Goal: Task Accomplishment & Management: Use online tool/utility

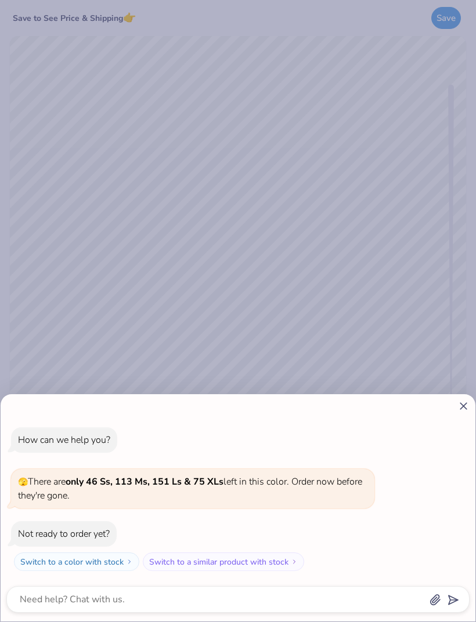
click at [462, 408] on line at bounding box center [463, 406] width 6 height 6
type textarea "x"
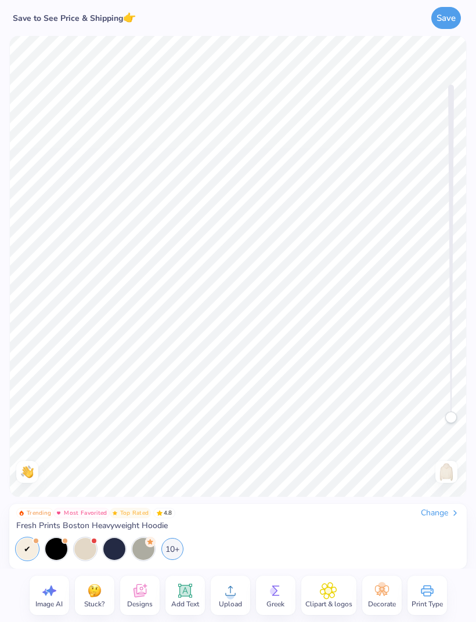
click at [189, 591] on icon at bounding box center [184, 591] width 11 height 11
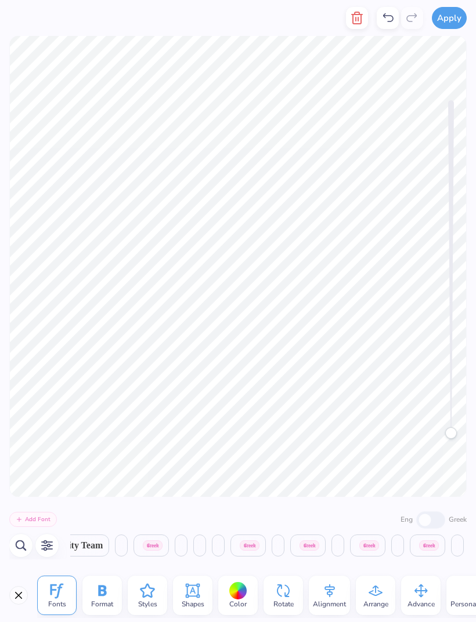
scroll to position [0, 10026]
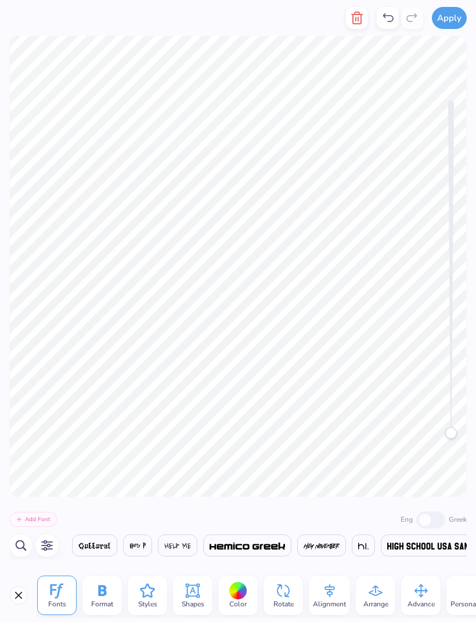
click at [27, 594] on button "Close" at bounding box center [18, 595] width 19 height 19
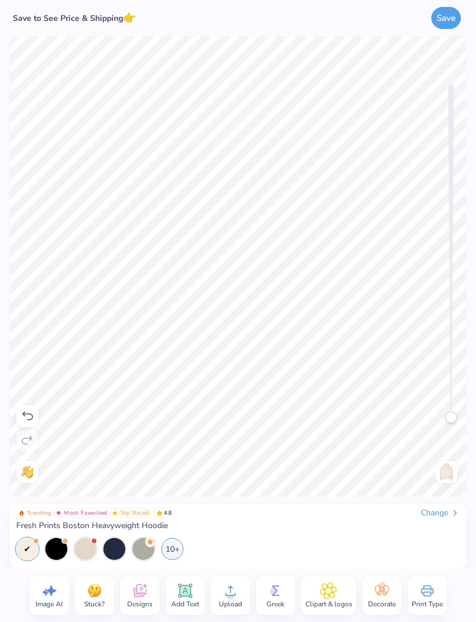
click at [154, 593] on div "Designs" at bounding box center [139, 595] width 39 height 39
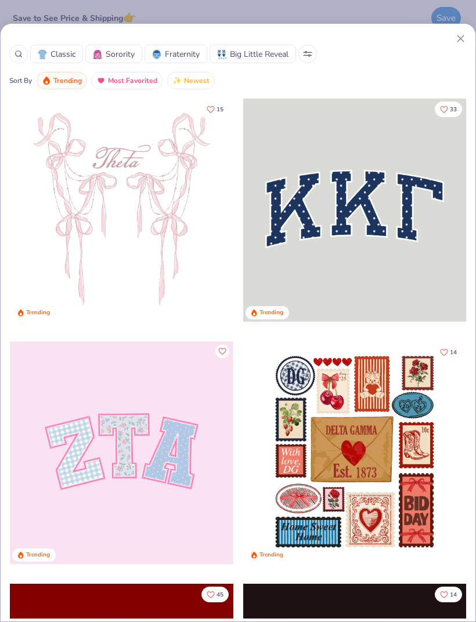
click at [454, 39] on icon at bounding box center [460, 38] width 12 height 12
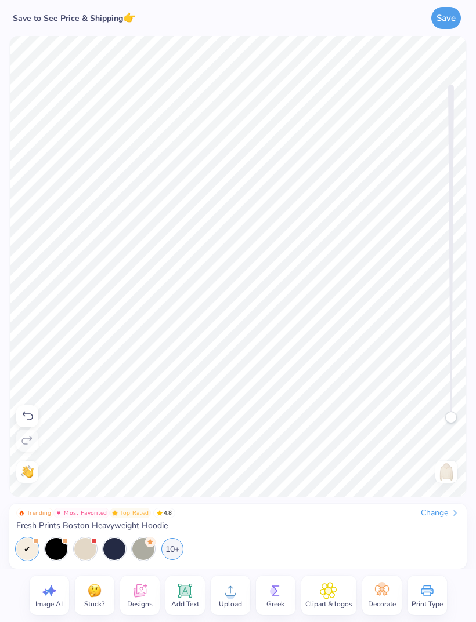
click at [332, 595] on icon at bounding box center [328, 590] width 17 height 17
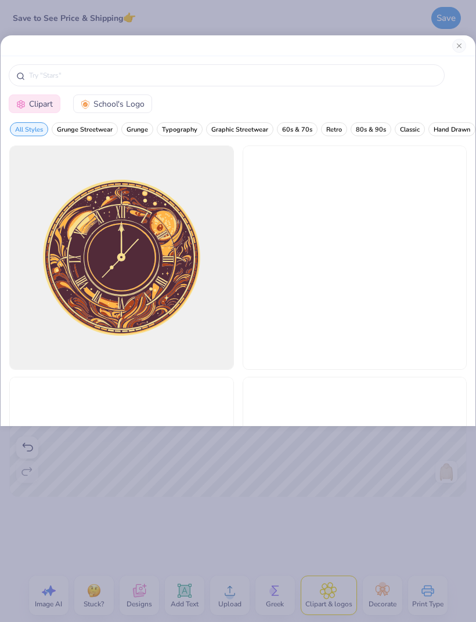
scroll to position [0, 0]
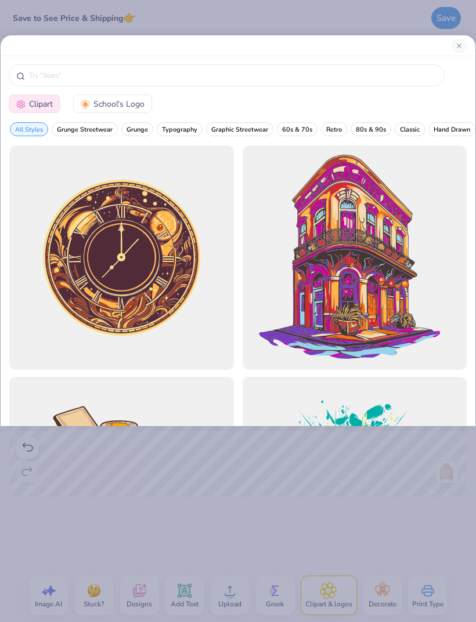
click at [121, 113] on button "School's Logo" at bounding box center [112, 104] width 79 height 19
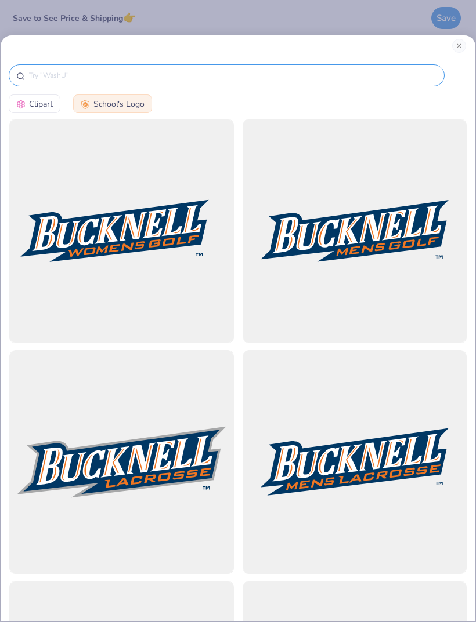
click at [215, 77] on input "text" at bounding box center [232, 76] width 409 height 12
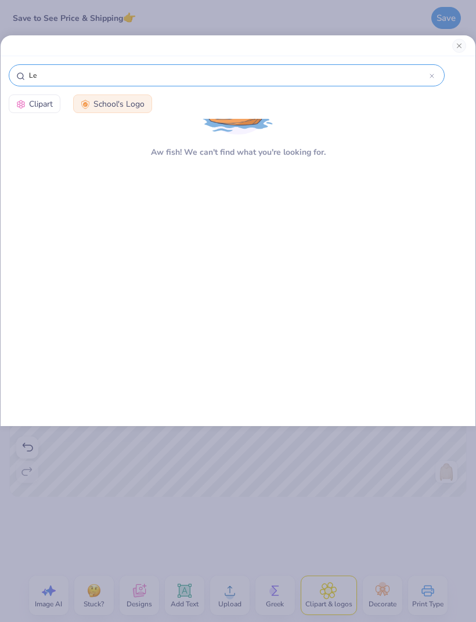
type input "L"
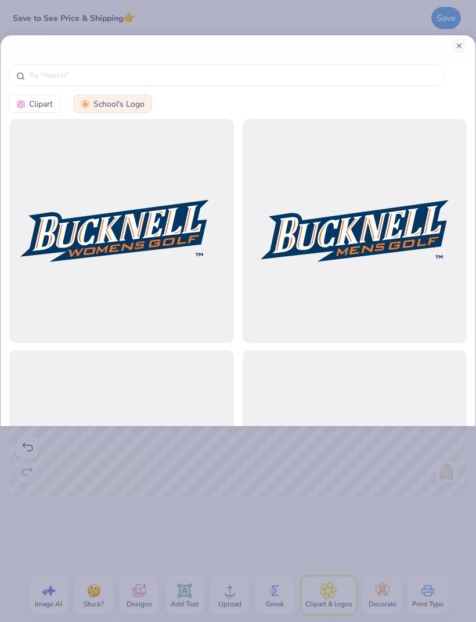
click at [462, 44] on button "Close" at bounding box center [459, 46] width 14 height 14
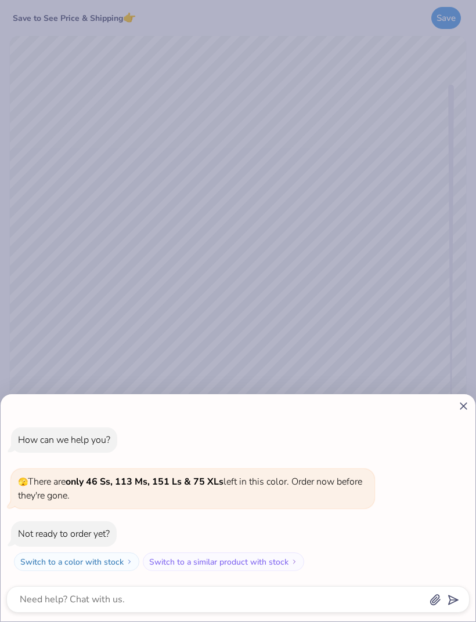
click at [461, 397] on div "How can we help you? 🫣 There are only 46 Ss, 113 Ms, 151 Ls & 75 XLs left in th…" at bounding box center [238, 507] width 475 height 227
click at [455, 411] on div at bounding box center [237, 406] width 463 height 12
click at [461, 408] on icon at bounding box center [463, 406] width 12 height 12
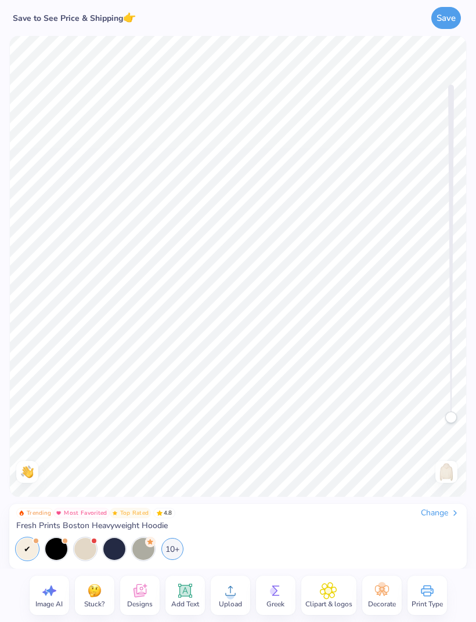
click at [228, 593] on circle at bounding box center [230, 596] width 8 height 8
click at [220, 615] on div "Upload" at bounding box center [230, 595] width 39 height 39
click at [244, 599] on div "Upload" at bounding box center [230, 595] width 39 height 39
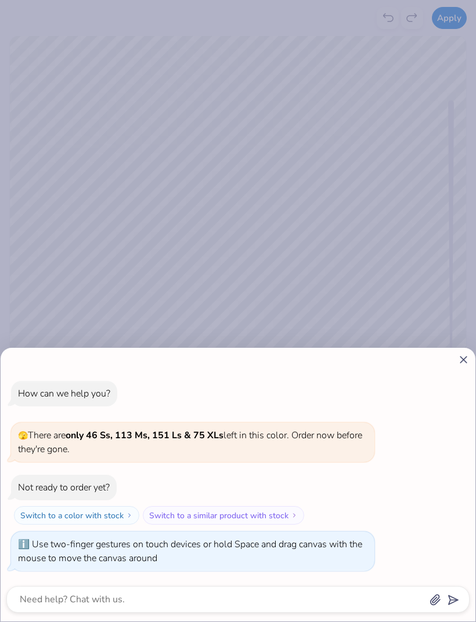
click at [457, 367] on div "How can we help you? 🫣 There are only 46 Ss, 113 Ms, 151 Ls & 75 XLs left in th…" at bounding box center [238, 485] width 475 height 274
click at [458, 357] on icon at bounding box center [463, 360] width 12 height 12
type textarea "x"
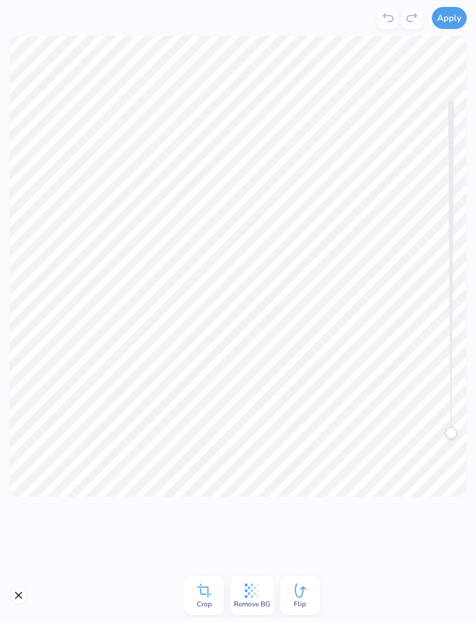
click at [250, 600] on span "Remove BG" at bounding box center [252, 604] width 37 height 9
click at [448, 20] on button "Apply" at bounding box center [449, 16] width 35 height 22
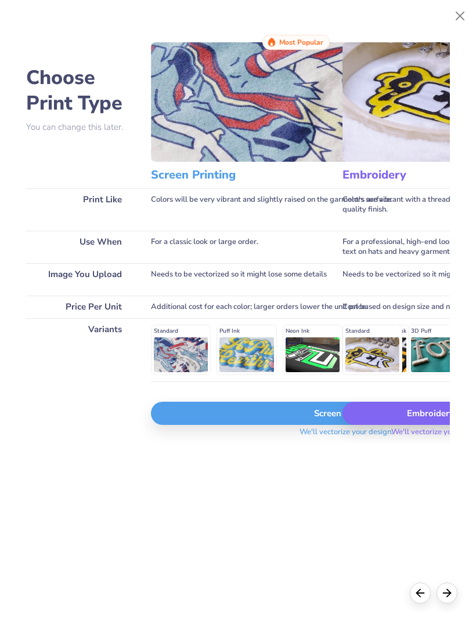
click at [278, 123] on img at bounding box center [346, 101] width 390 height 119
click at [258, 423] on div "Screen Print" at bounding box center [346, 413] width 390 height 23
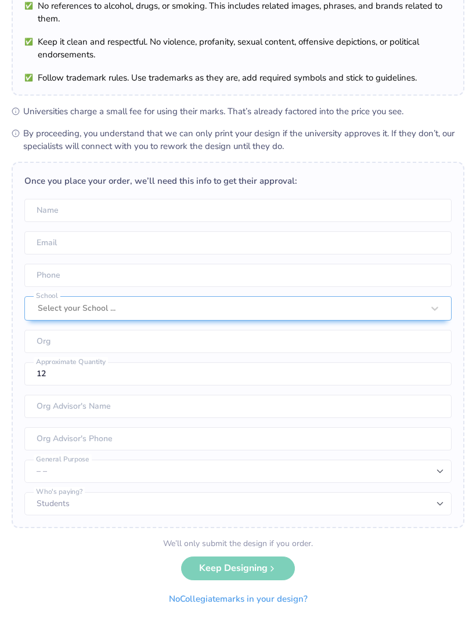
scroll to position [93, 0]
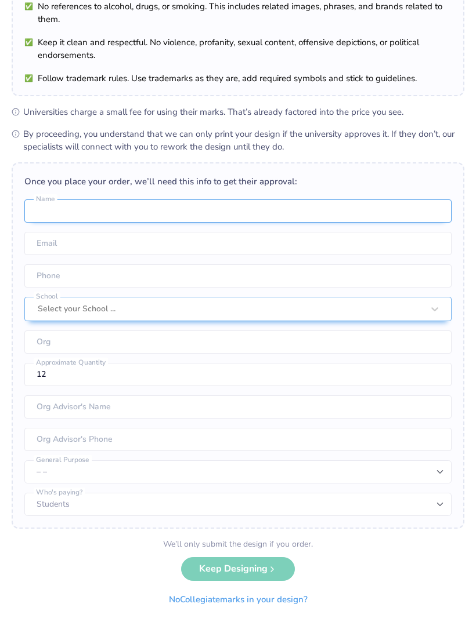
click at [370, 205] on input "text" at bounding box center [237, 211] width 427 height 23
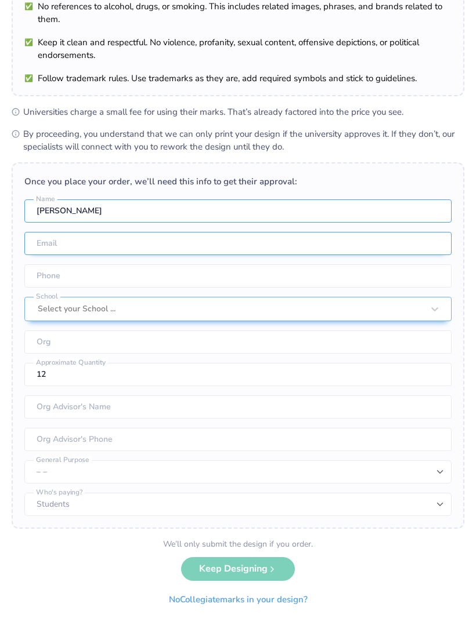
type input "[PERSON_NAME]"
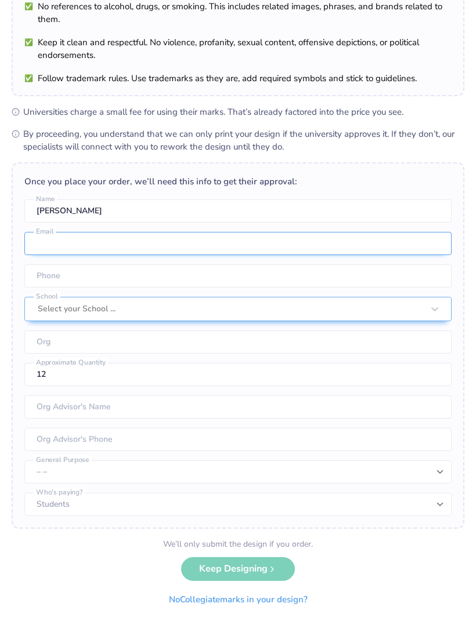
click at [315, 252] on input "email" at bounding box center [237, 243] width 427 height 23
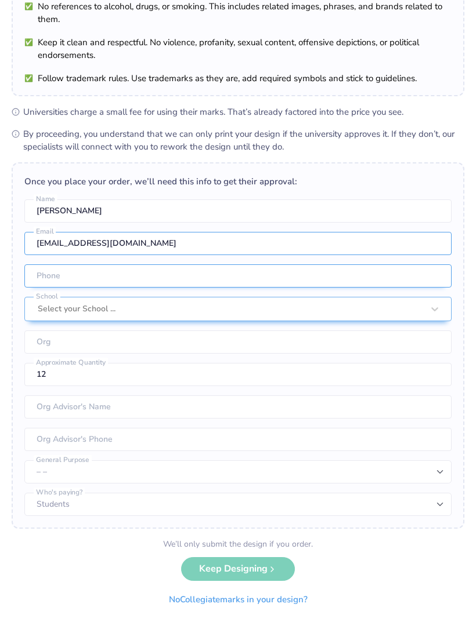
type input "[EMAIL_ADDRESS][DOMAIN_NAME]"
click at [306, 280] on input "tel" at bounding box center [237, 276] width 427 height 23
type input "[PHONE_NUMBER]"
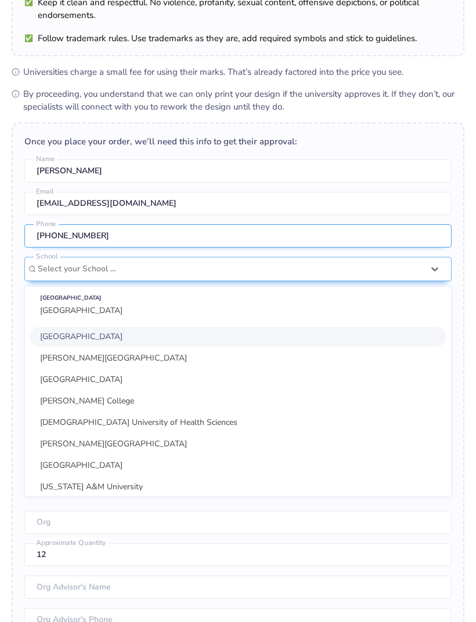
scroll to position [136, 0]
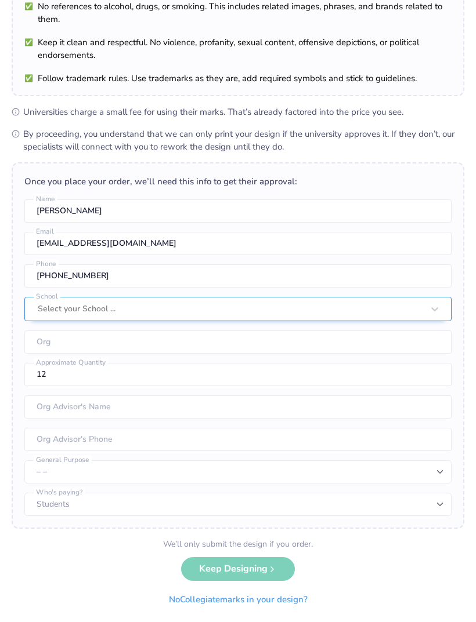
click at [103, 310] on div "Select your School ..." at bounding box center [230, 309] width 385 height 13
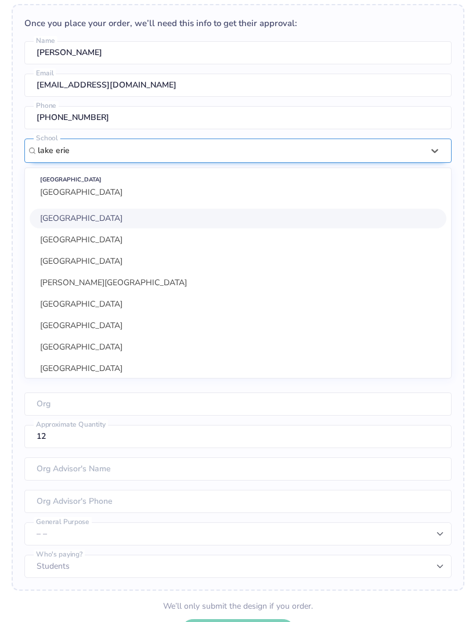
scroll to position [258, 0]
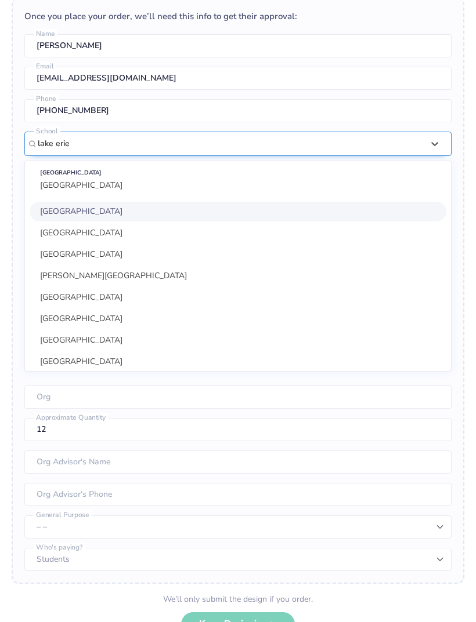
type input "lake erie"
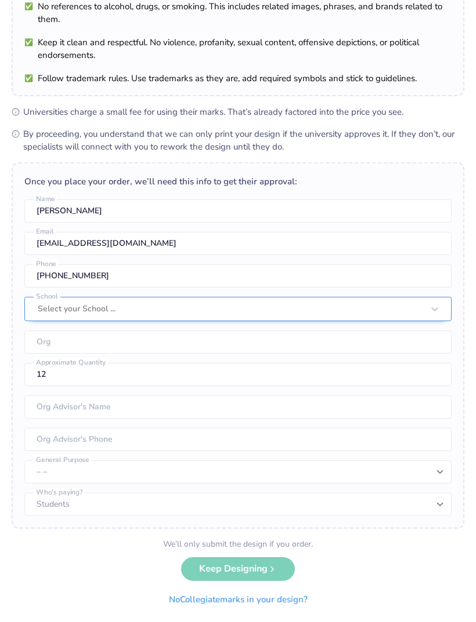
click at [92, 195] on div "Once you place your order, we’ll need this info to get their approval: [PERSON_…" at bounding box center [238, 345] width 452 height 367
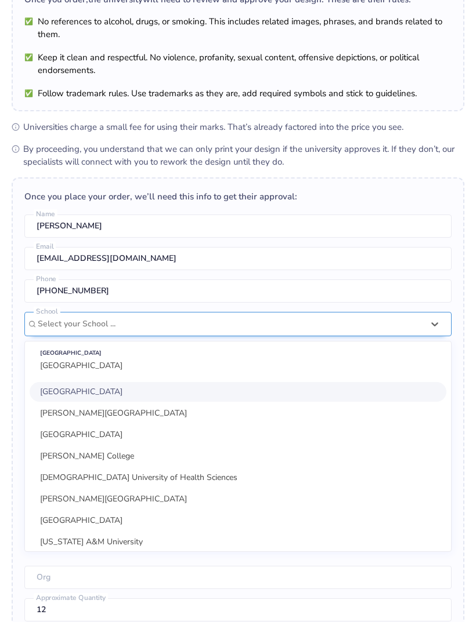
scroll to position [77, 0]
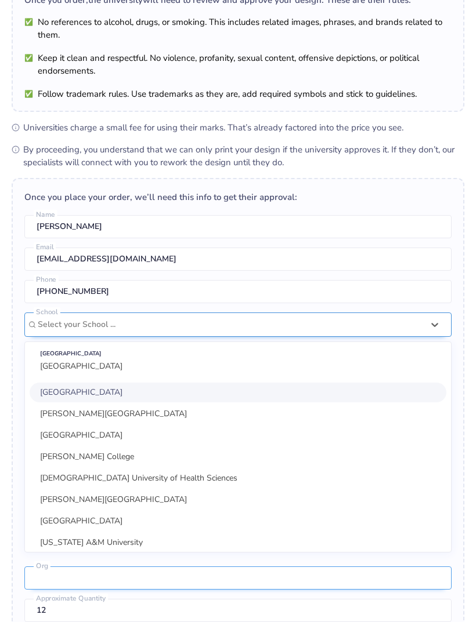
click at [97, 567] on input "text" at bounding box center [237, 578] width 427 height 23
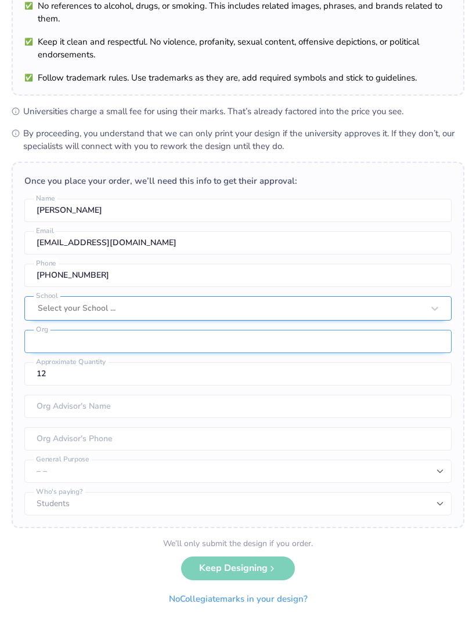
scroll to position [93, 0]
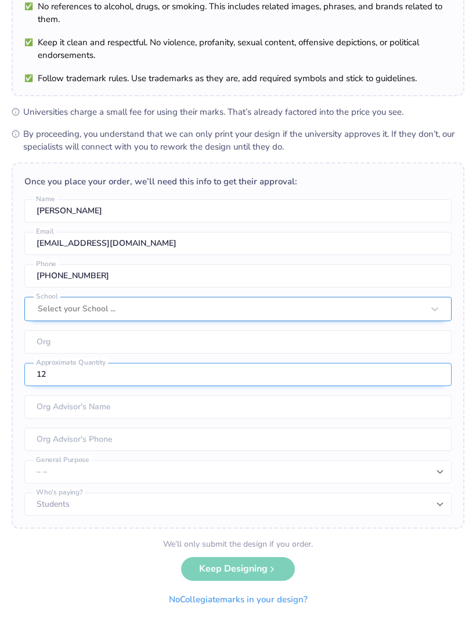
click at [283, 376] on input "12" at bounding box center [237, 374] width 427 height 23
type input "1"
type input "2"
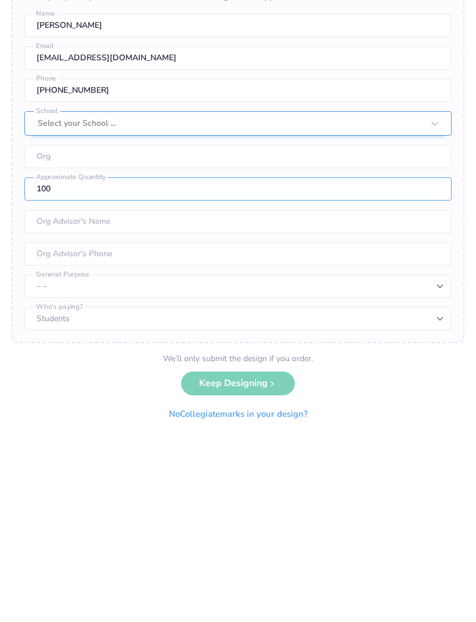
type input "100"
click at [273, 538] on div "We’ll only submit the design if you order. Keep Designing No Collegiate marks i…" at bounding box center [238, 574] width 158 height 73
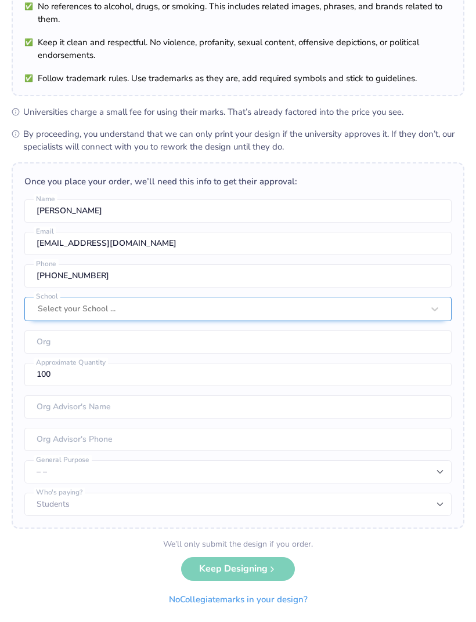
click at [252, 578] on div "We’ll only submit the design if you order. Keep Designing No Collegiate marks i…" at bounding box center [238, 574] width 158 height 73
click at [263, 571] on div "We’ll only submit the design if you order. Keep Designing No Collegiate marks i…" at bounding box center [238, 574] width 158 height 73
click at [267, 568] on div "We’ll only submit the design if you order. Keep Designing No Collegiate marks i…" at bounding box center [238, 574] width 158 height 73
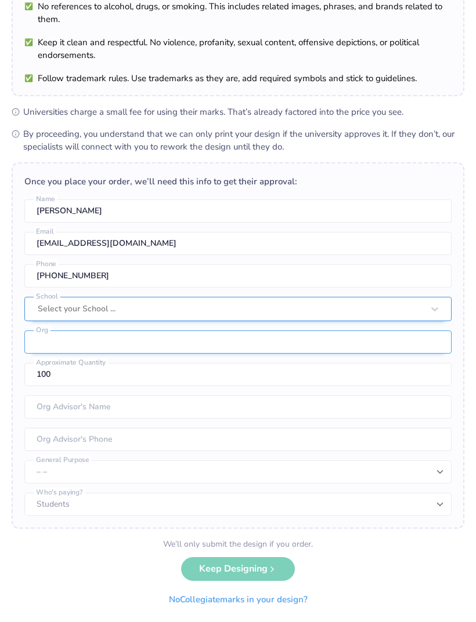
click at [296, 341] on input "text" at bounding box center [237, 342] width 427 height 23
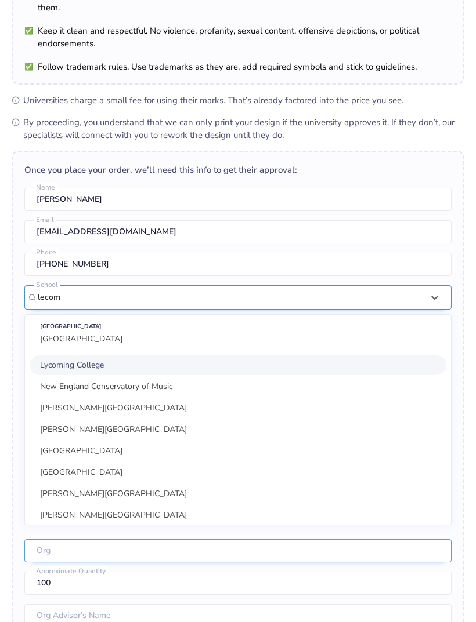
scroll to position [115, 0]
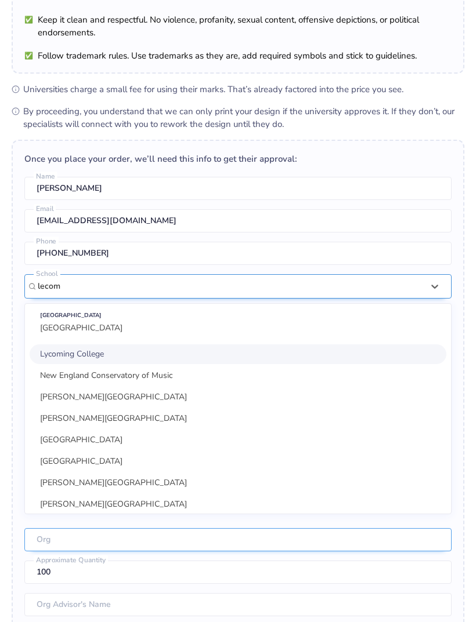
type input "lecom"
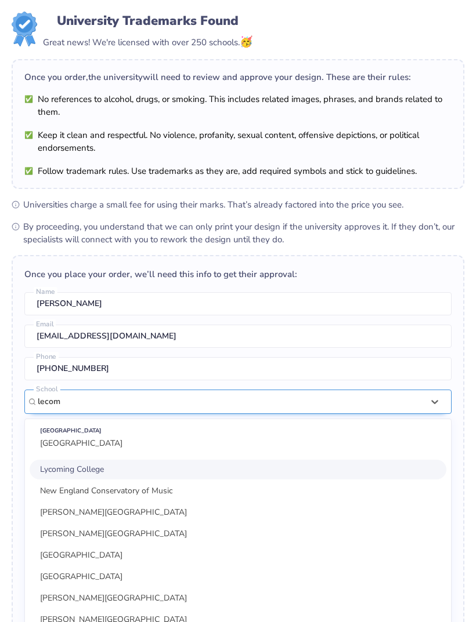
scroll to position [8, 0]
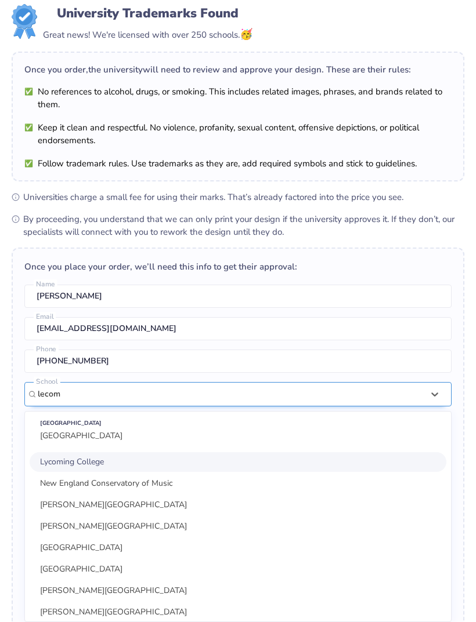
type input "lecom"
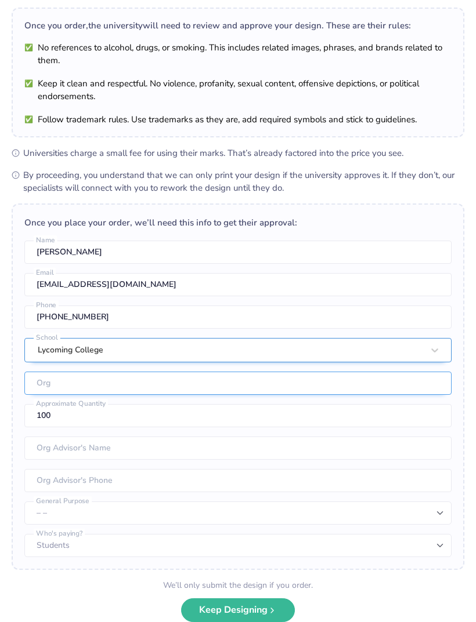
scroll to position [56, 0]
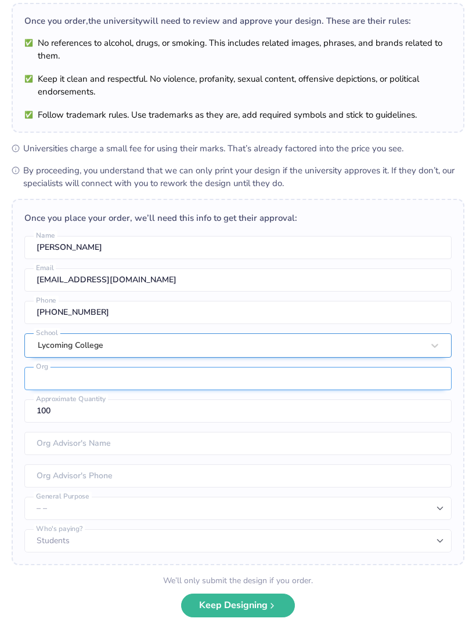
click at [294, 373] on input "text" at bounding box center [237, 378] width 427 height 23
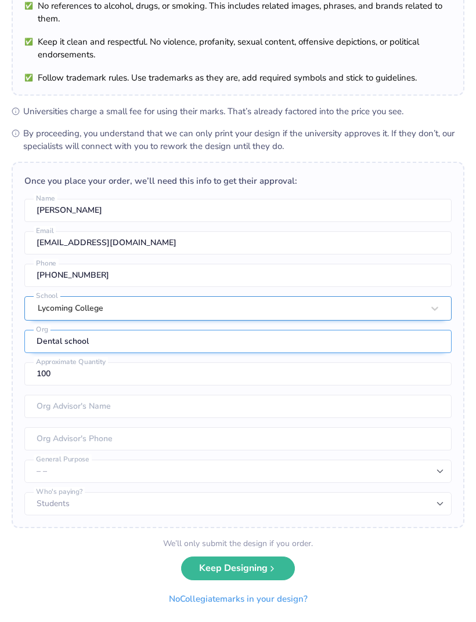
scroll to position [93, 0]
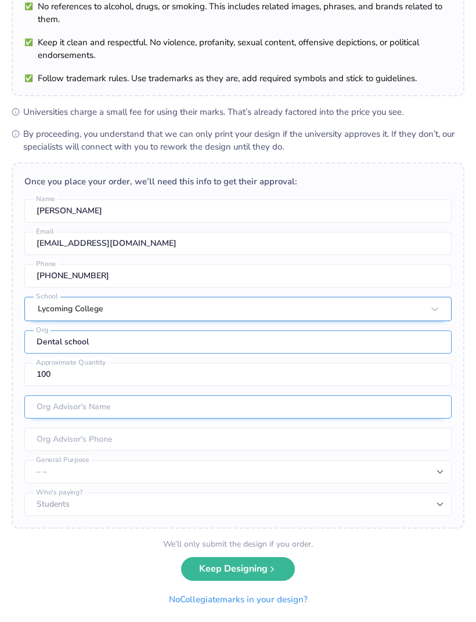
type input "Dental school"
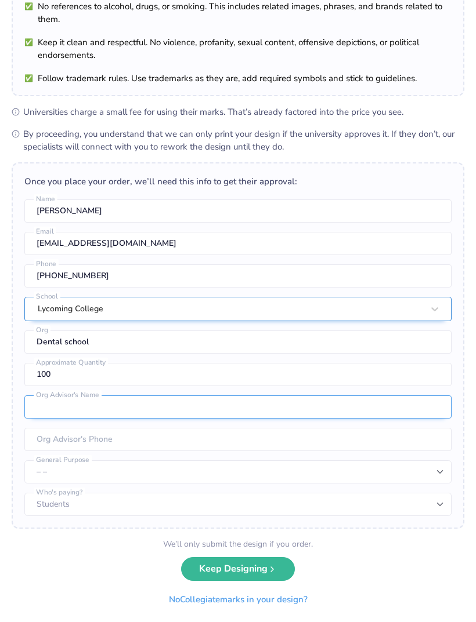
click at [137, 408] on input "text" at bounding box center [237, 407] width 427 height 23
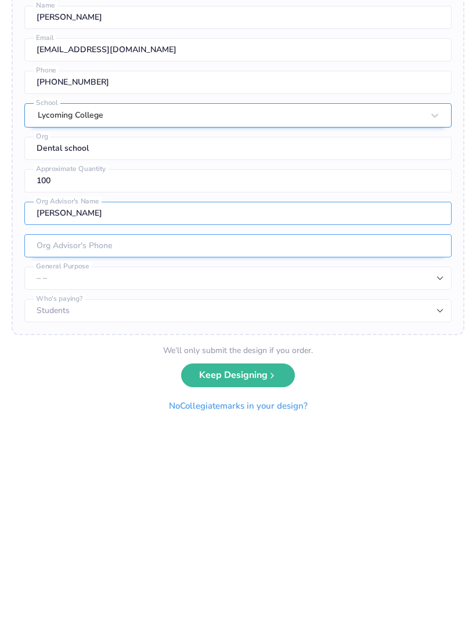
type input "[PERSON_NAME]"
click at [326, 428] on input "tel" at bounding box center [237, 439] width 427 height 23
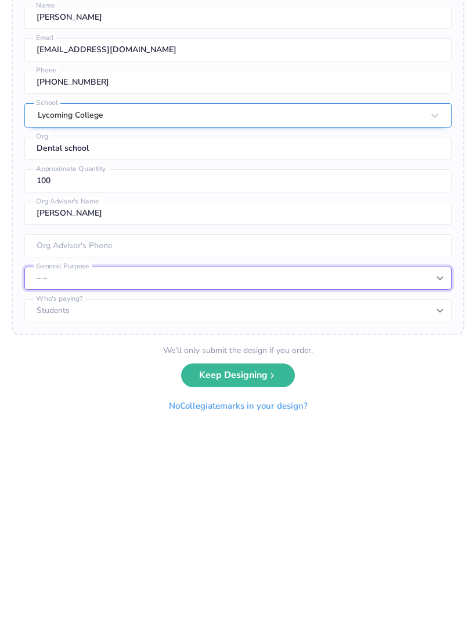
click at [330, 461] on select "– – Member apparel for registered Student Organization / Department / School Fu…" at bounding box center [237, 472] width 427 height 23
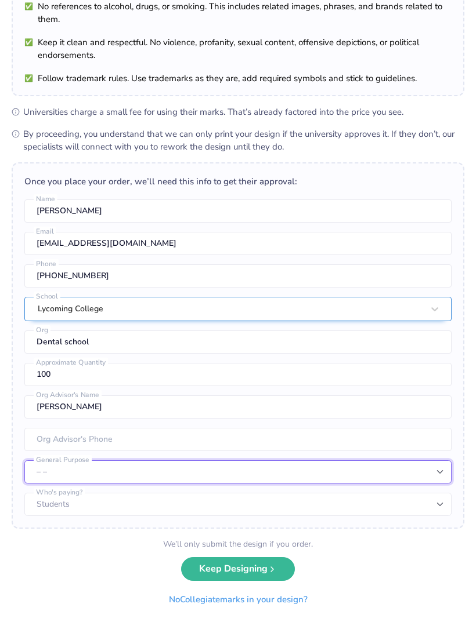
select select "Fundraising / Philanthropy event"
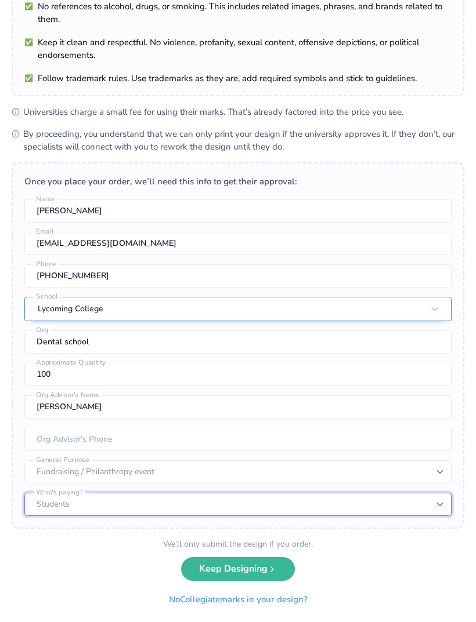
click at [172, 505] on select "Students University" at bounding box center [237, 504] width 427 height 23
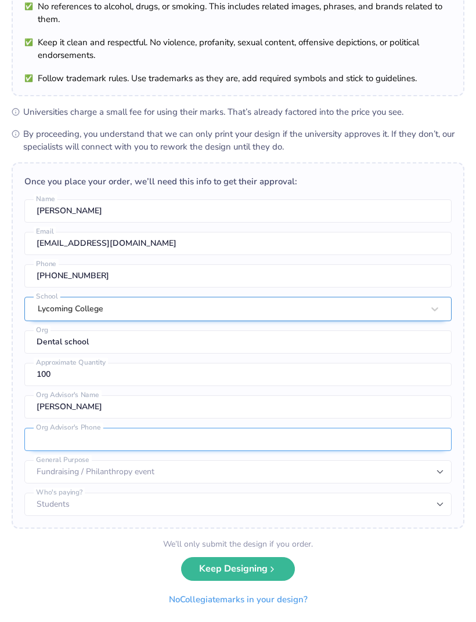
click at [197, 430] on input "tel" at bounding box center [237, 439] width 427 height 23
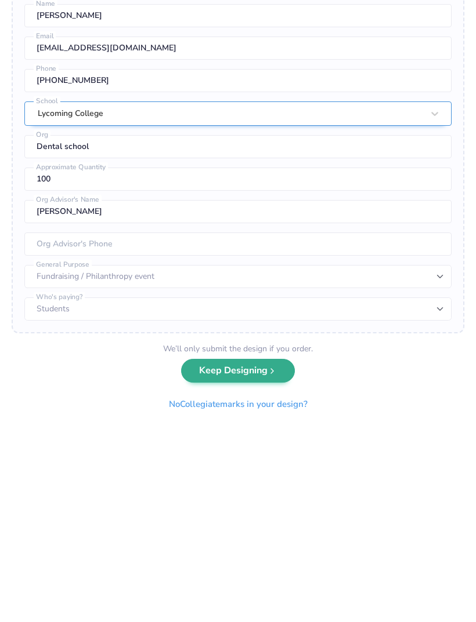
click at [261, 555] on button "Keep Designing" at bounding box center [238, 567] width 114 height 24
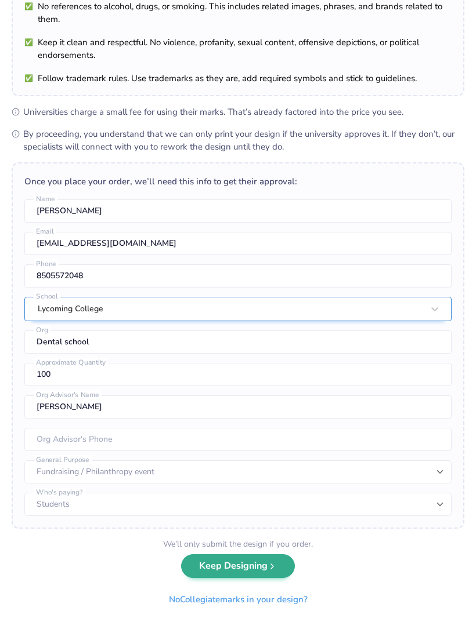
scroll to position [0, 0]
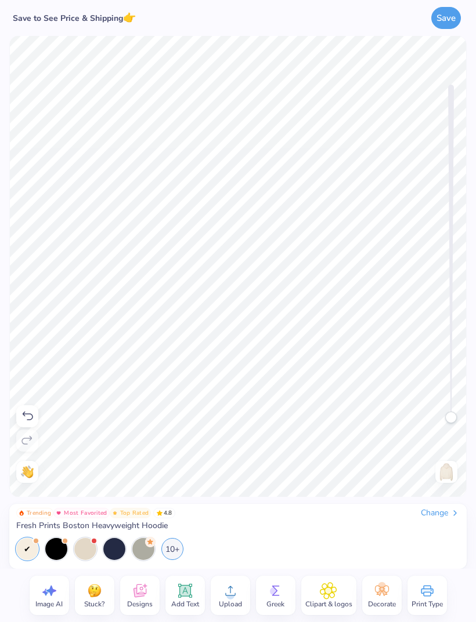
click at [332, 607] on span "Clipart & logos" at bounding box center [328, 604] width 47 height 9
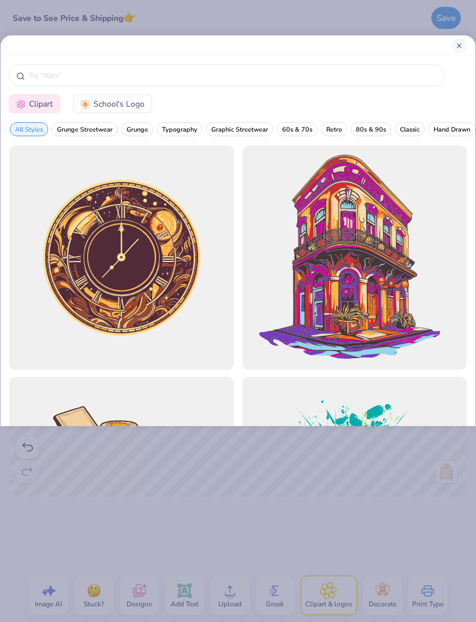
click at [465, 44] on button "Close" at bounding box center [459, 46] width 14 height 14
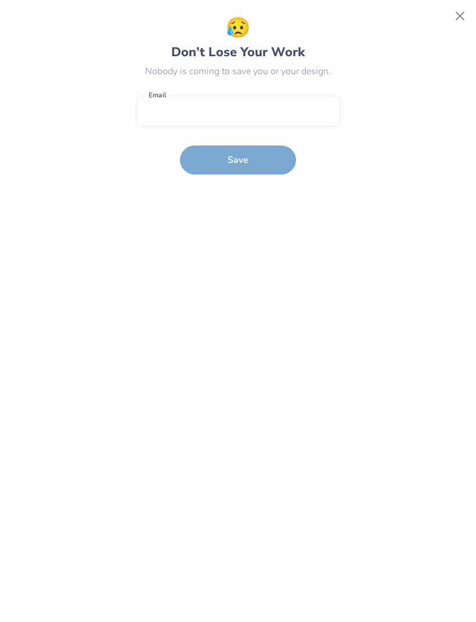
click at [215, 169] on form "Email is a required field Email Save" at bounding box center [238, 132] width 204 height 85
click at [454, 20] on button "Close" at bounding box center [460, 16] width 22 height 22
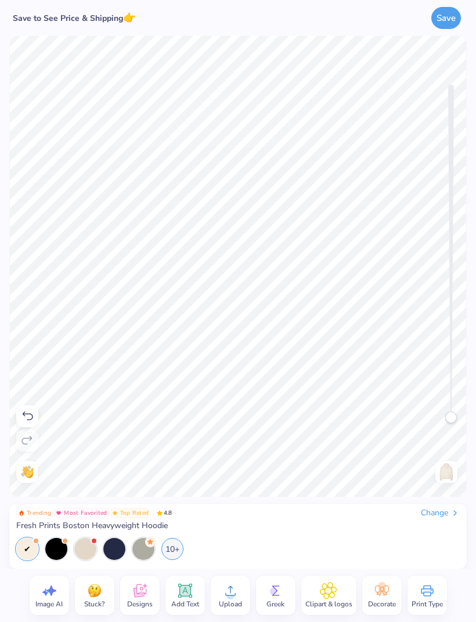
click at [19, 611] on div "Image AI Stuck? Designs Add Text Upload Greek Clipart & logos Decorate Print Ty…" at bounding box center [238, 595] width 476 height 53
click at [135, 596] on icon at bounding box center [138, 592] width 11 height 9
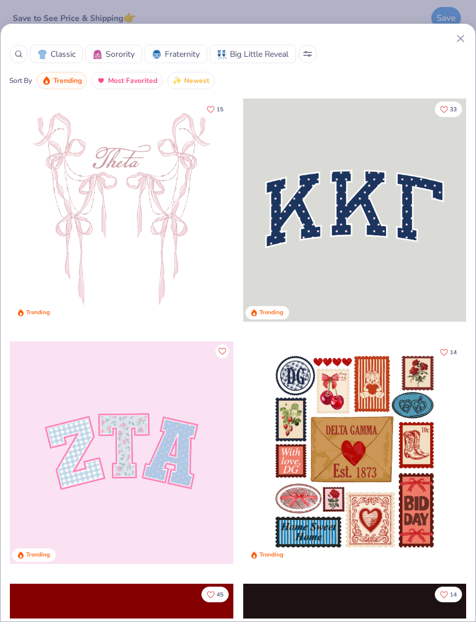
click at [26, 51] on div at bounding box center [18, 54] width 19 height 19
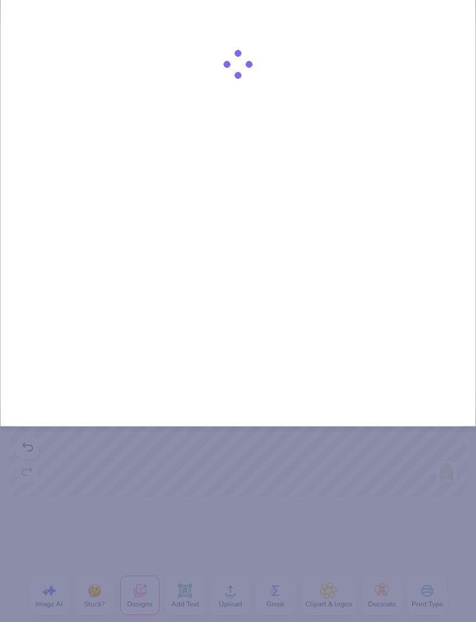
type input "Den"
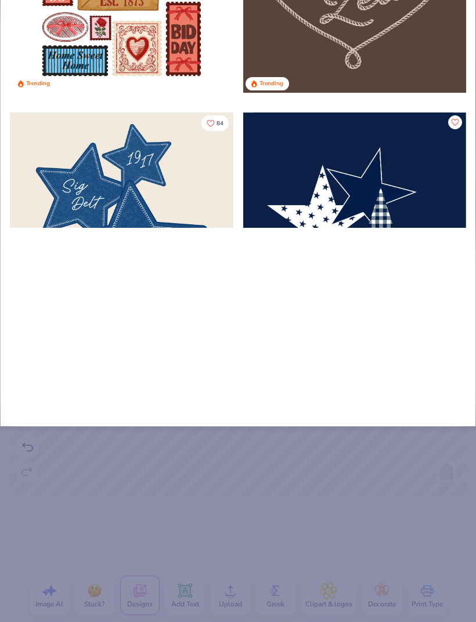
type input "Dent"
type input "Denti"
type input "Dentis"
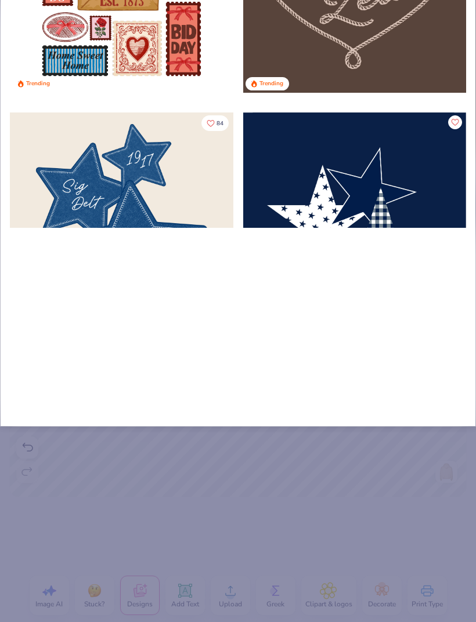
type input "Dentis"
type input "Dentist"
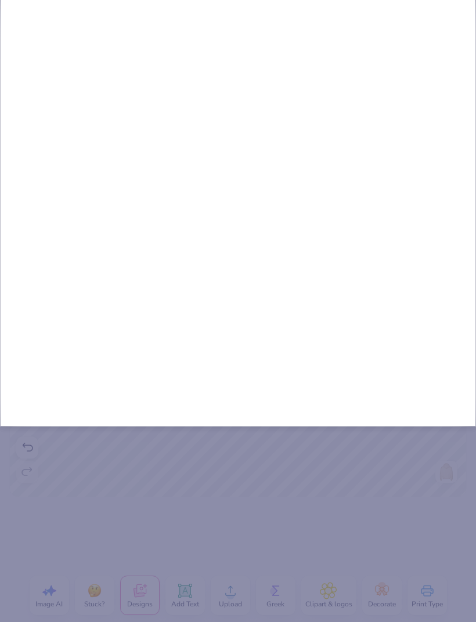
type input "Dentist"
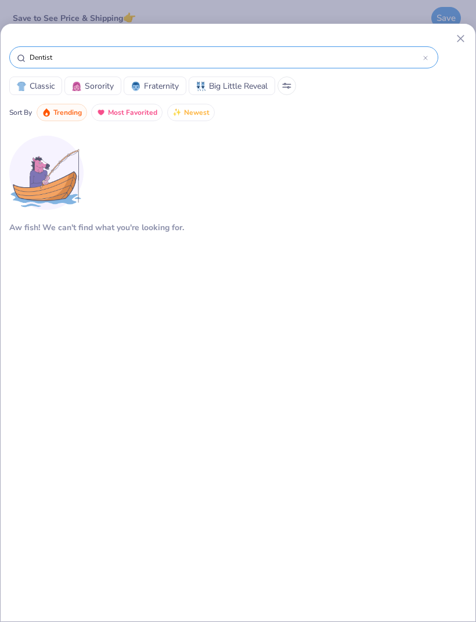
click at [422, 60] on input "Dentist" at bounding box center [225, 58] width 394 height 12
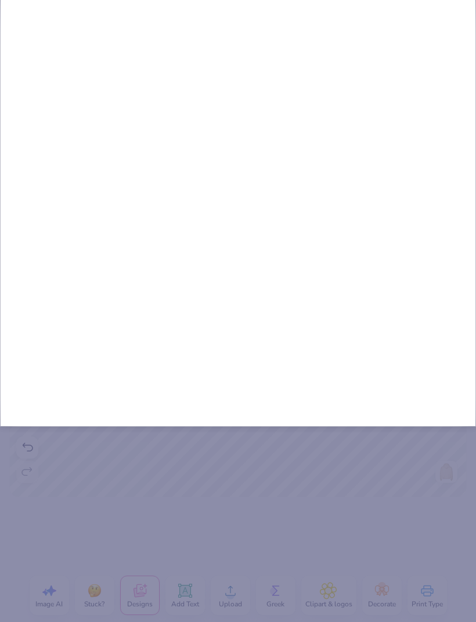
type input "Dentists"
type input "Dentistsm"
type input "Dentistsmi"
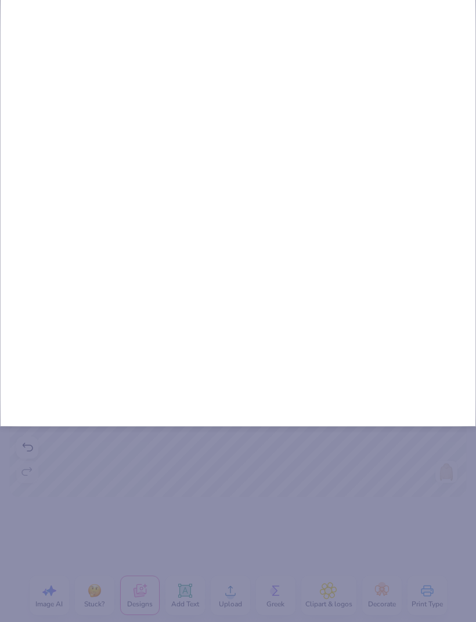
type input "Dentistsmi"
type input "Dentistsmil"
type input "Dentistsmile"
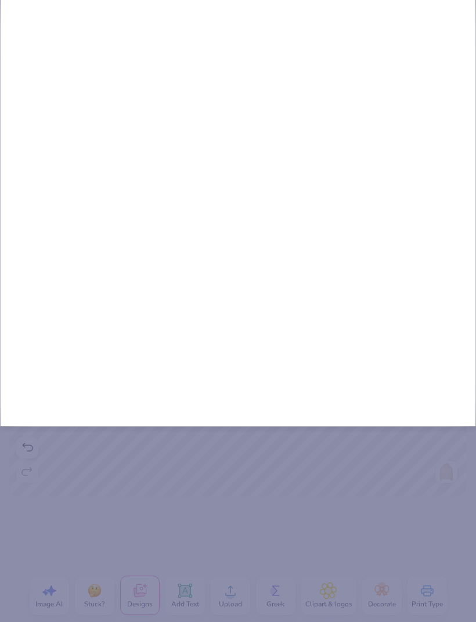
type input "Dentistsmiles"
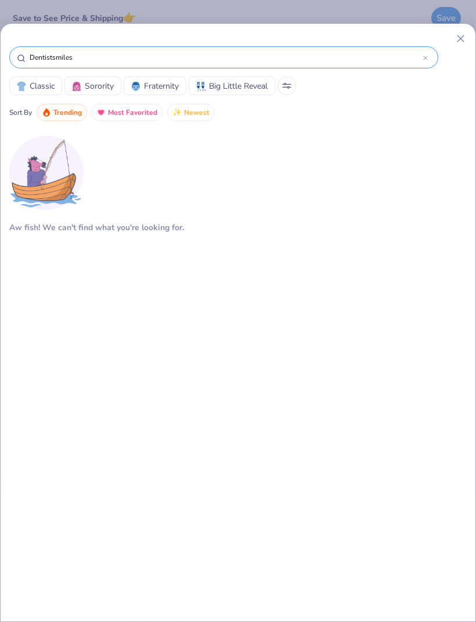
click at [454, 45] on div "Dentistsmiles" at bounding box center [237, 61] width 457 height 32
click at [454, 41] on icon at bounding box center [460, 38] width 12 height 12
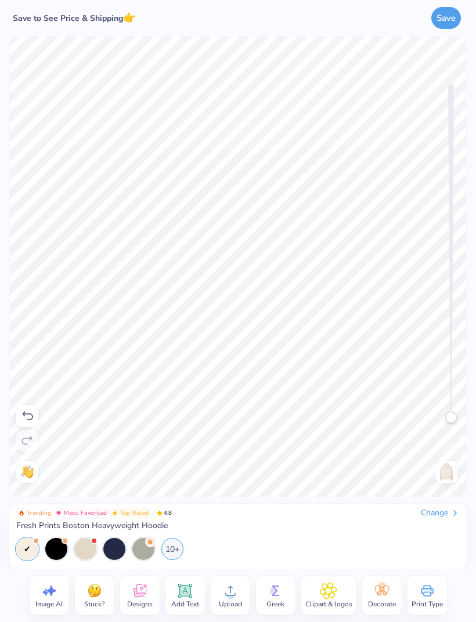
click at [444, 468] on img at bounding box center [446, 472] width 19 height 19
click at [144, 601] on span "Designs" at bounding box center [140, 604] width 26 height 9
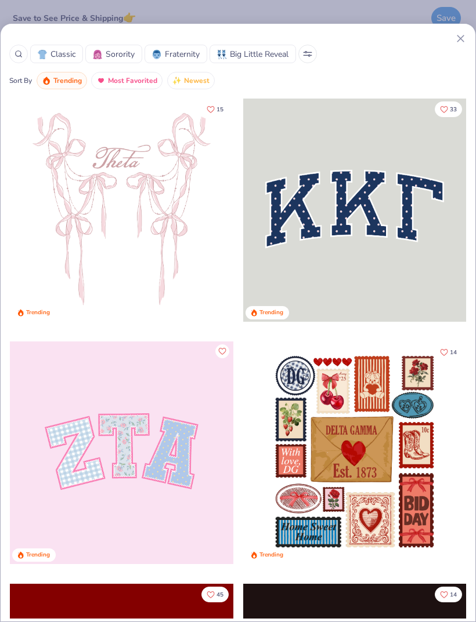
click at [21, 58] on div at bounding box center [18, 54] width 19 height 19
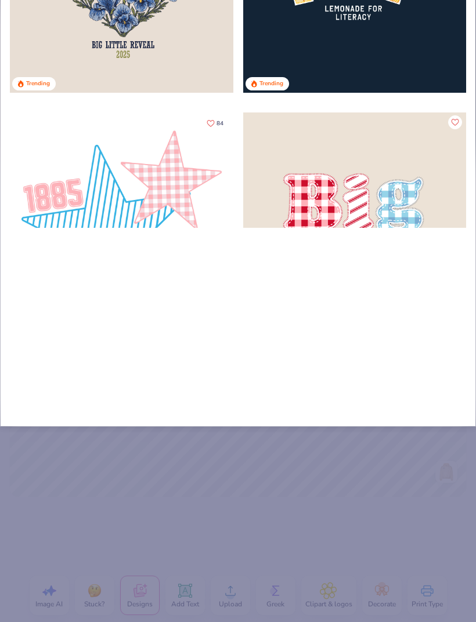
type input "Lic"
type input "Lice"
type input "Licen"
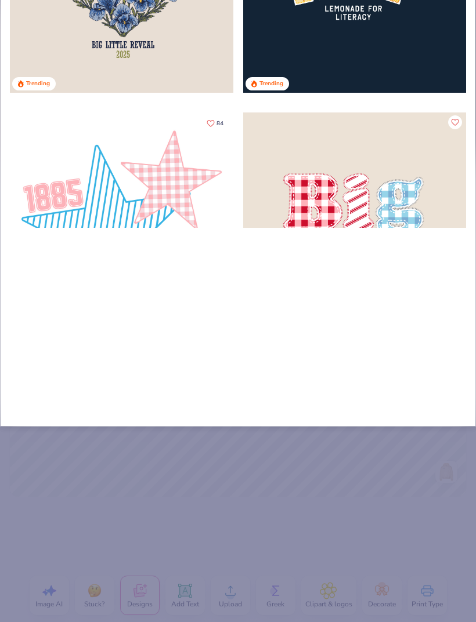
type input "Licen"
type input "Licens"
type input "License"
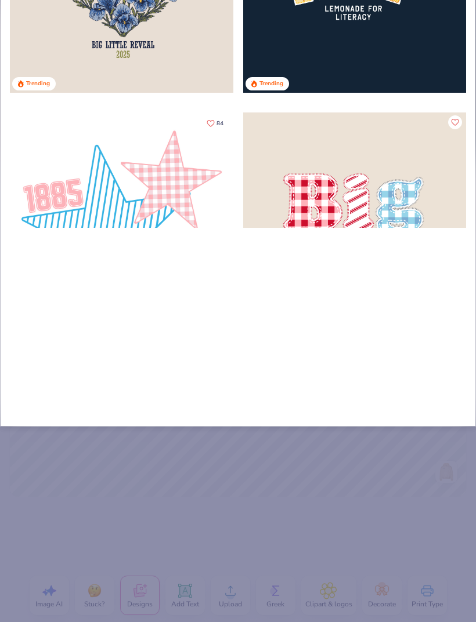
type input "License"
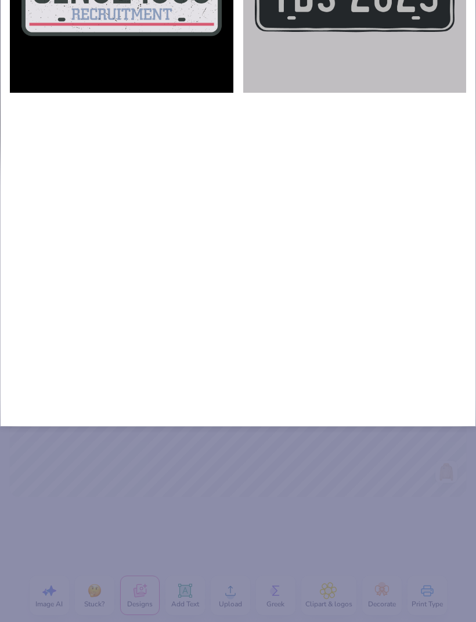
type input "License"
type input "License p"
type input "License pl"
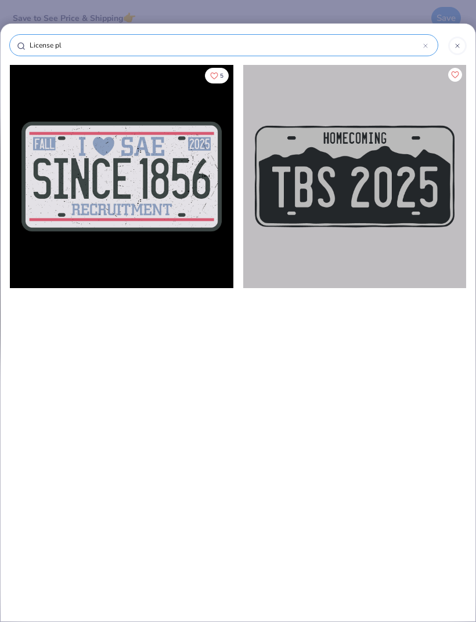
click at [427, 47] on icon at bounding box center [425, 46] width 5 height 5
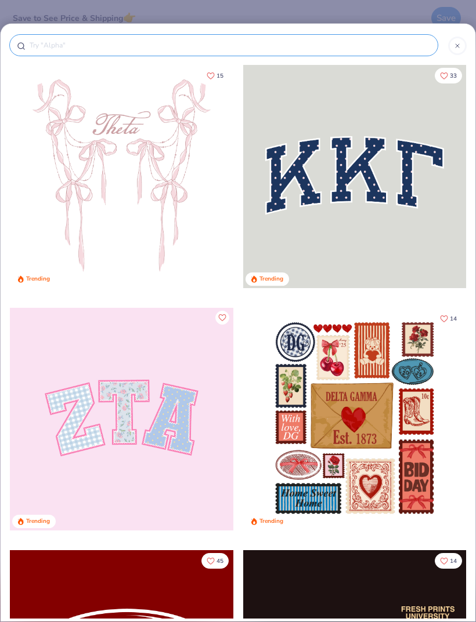
click at [458, 44] on icon at bounding box center [457, 45] width 7 height 7
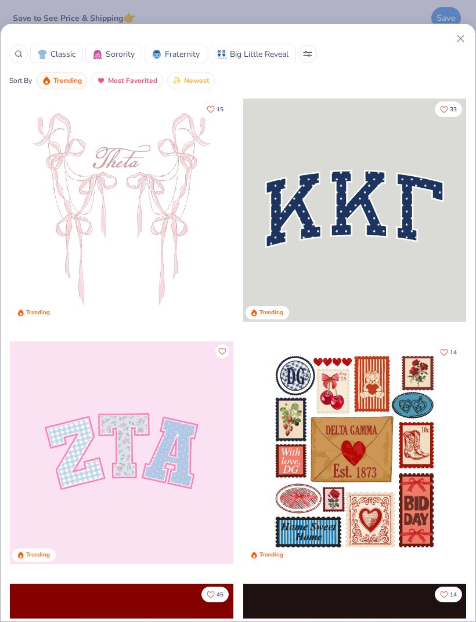
click at [465, 34] on icon at bounding box center [460, 38] width 12 height 12
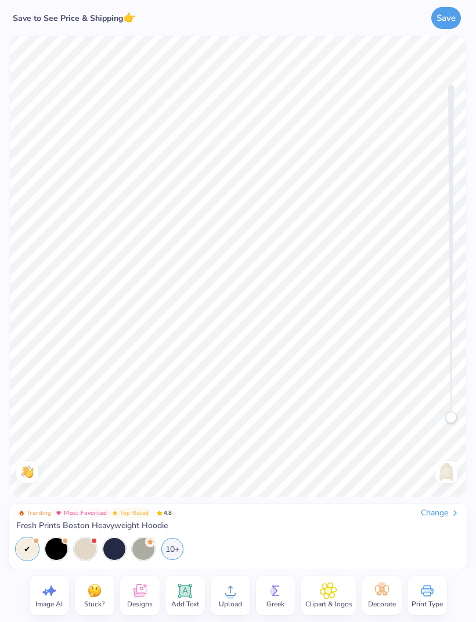
click at [336, 598] on icon at bounding box center [328, 590] width 17 height 17
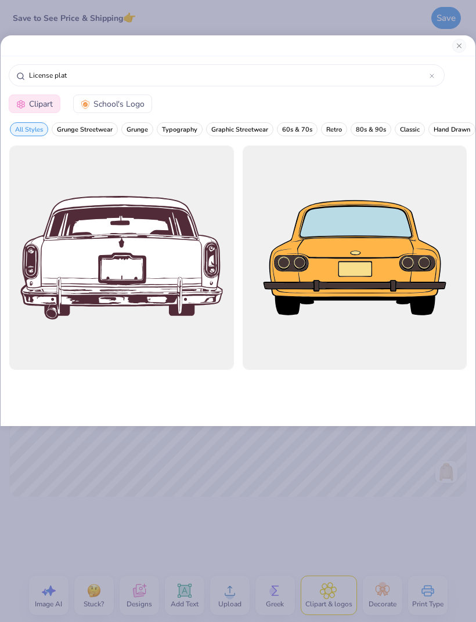
type input "License plate"
click at [459, 46] on button "Close" at bounding box center [459, 46] width 14 height 14
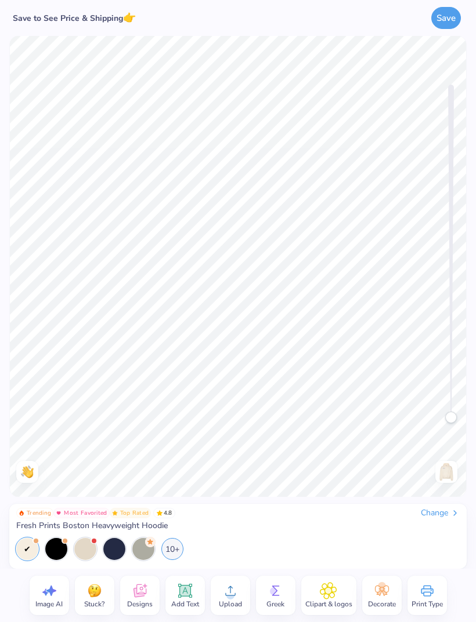
click at [140, 597] on icon at bounding box center [139, 591] width 13 height 13
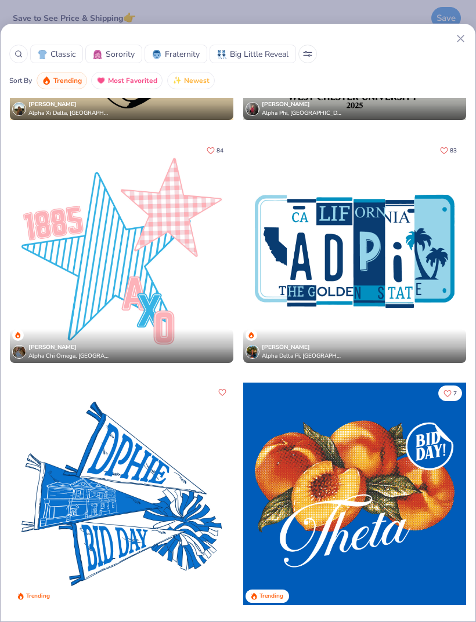
scroll to position [6272, 0]
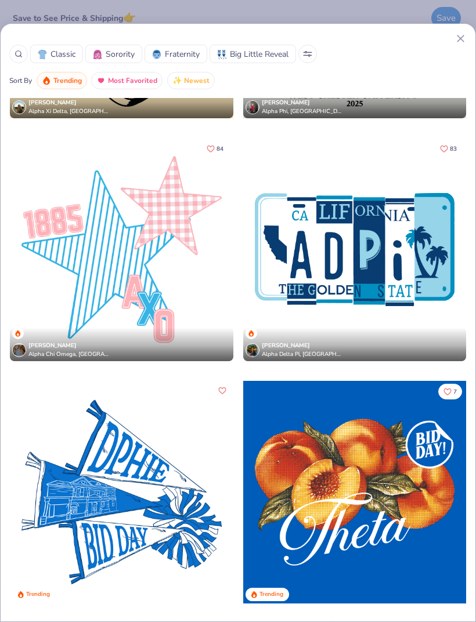
click at [384, 286] on div at bounding box center [354, 249] width 223 height 223
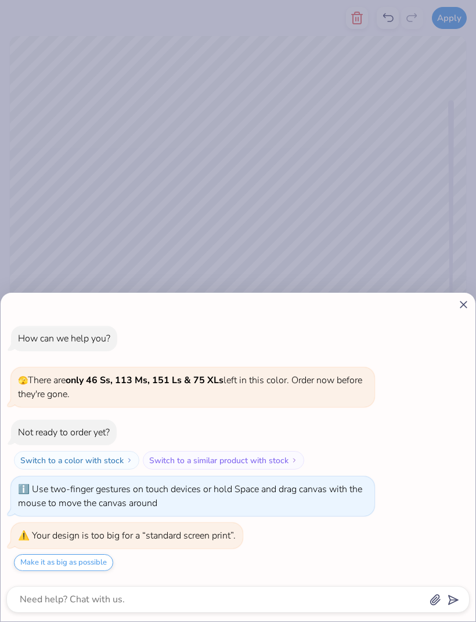
click at [263, 315] on div "How can we help you? 🫣 There are only 46 Ss, 113 Ms, 151 Ls & 75 XLs left in th…" at bounding box center [238, 457] width 475 height 329
click at [361, 219] on div "How can we help you? 🫣 There are only 46 Ss, 113 Ms, 151 Ls & 75 XLs left in th…" at bounding box center [238, 311] width 476 height 622
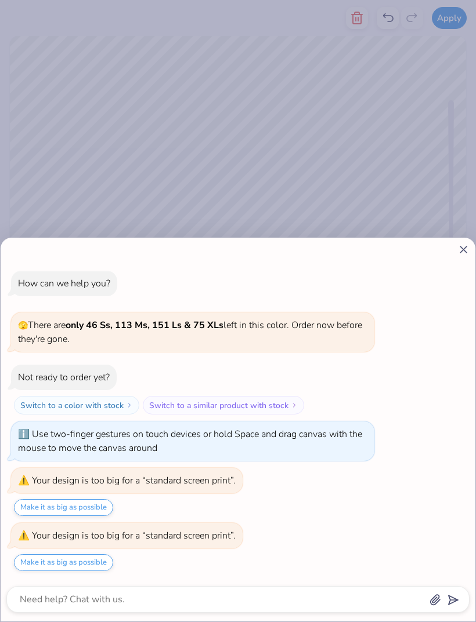
click at [457, 252] on icon at bounding box center [463, 250] width 12 height 12
type textarea "x"
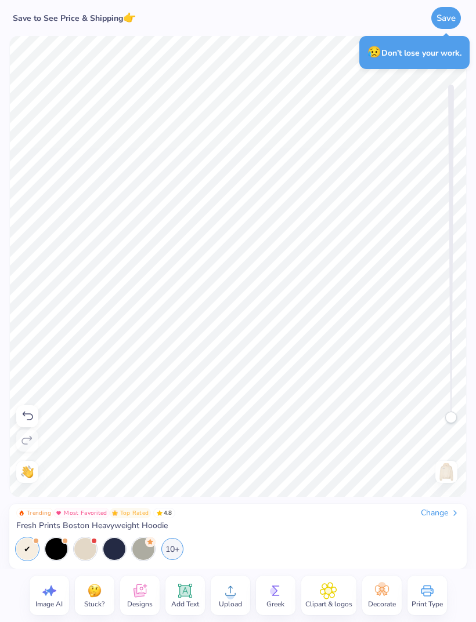
click at [451, 480] on img at bounding box center [446, 472] width 19 height 19
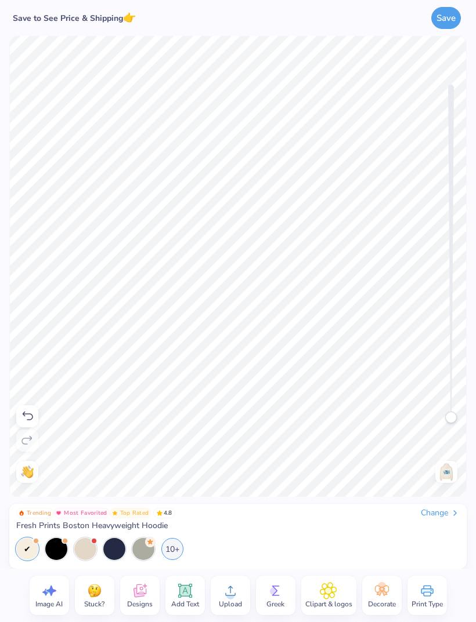
click at [410, 1] on div "Save" at bounding box center [369, 18] width 193 height 36
click at [139, 597] on icon at bounding box center [139, 590] width 17 height 17
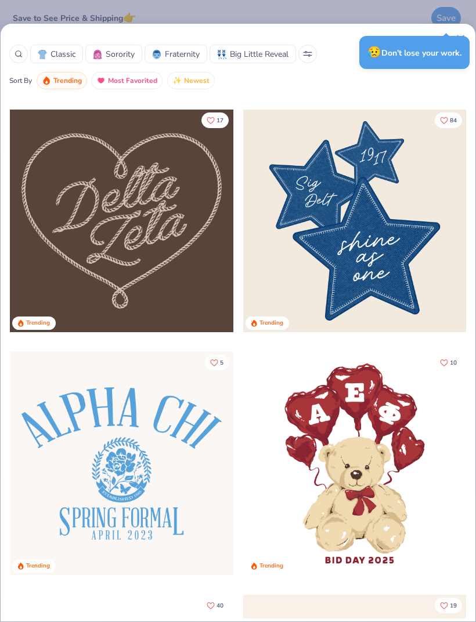
scroll to position [0, 0]
click at [365, 89] on div "Sort By Trending Most Favorited Newest" at bounding box center [237, 80] width 457 height 17
click at [457, 32] on div "Classic Sorority Fraternity Big Little Reveal Sort By Trending Most Favorited N…" at bounding box center [238, 322] width 476 height 599
click at [412, 9] on div "Classic Sorority Fraternity Big Little Reveal Sort By Trending Most Favorited N…" at bounding box center [238, 311] width 476 height 622
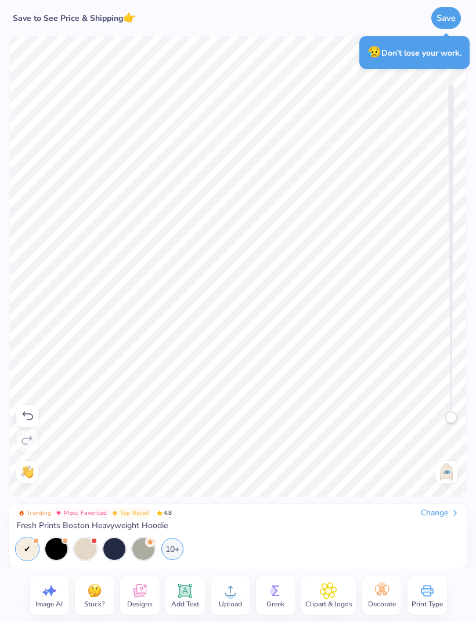
click at [399, 5] on div "Save" at bounding box center [369, 18] width 193 height 36
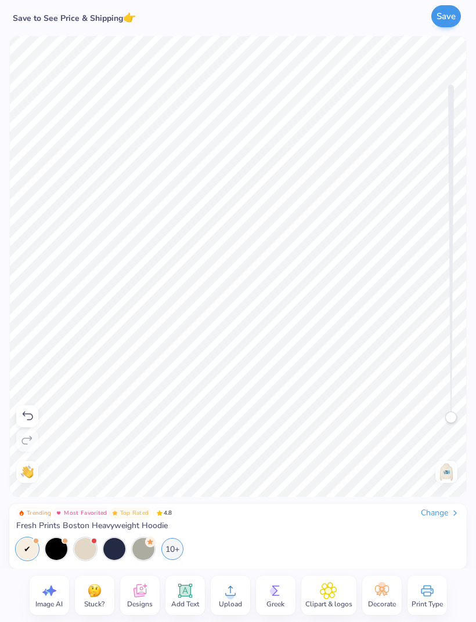
click at [443, 20] on button "Save" at bounding box center [446, 16] width 30 height 22
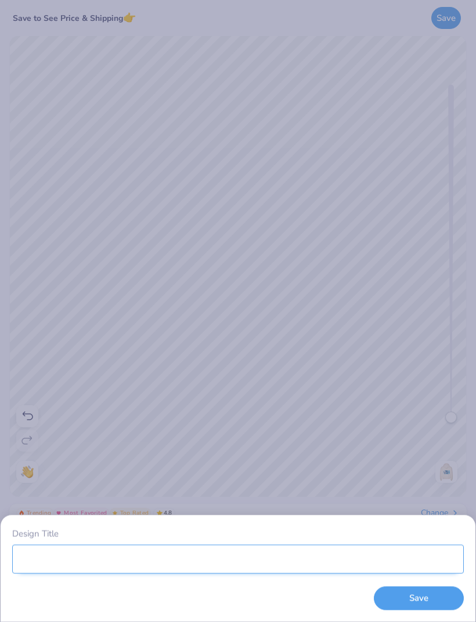
click at [143, 558] on input "Design Title" at bounding box center [237, 559] width 451 height 29
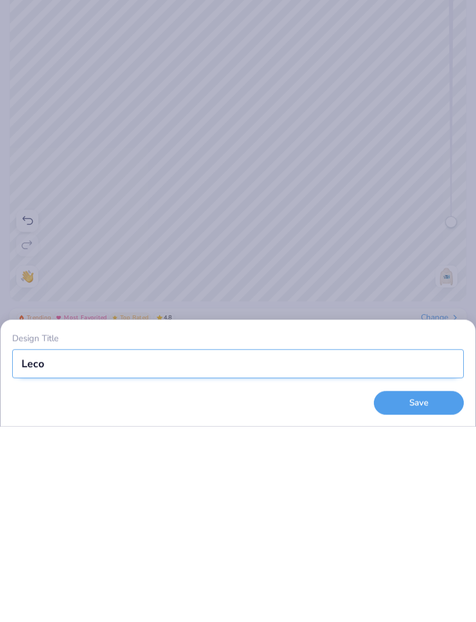
type input "Lecom"
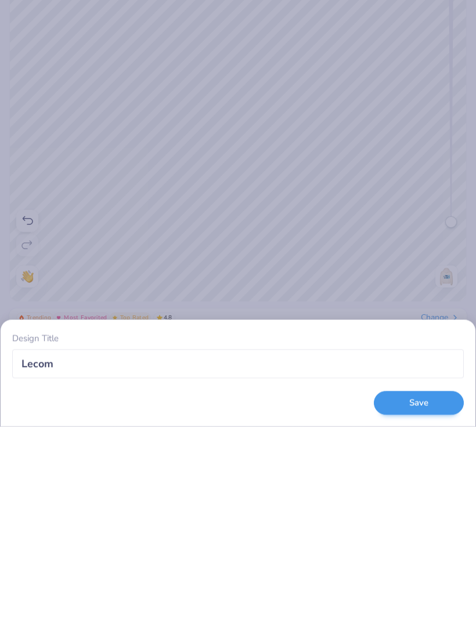
click at [422, 587] on button "Save" at bounding box center [419, 599] width 90 height 24
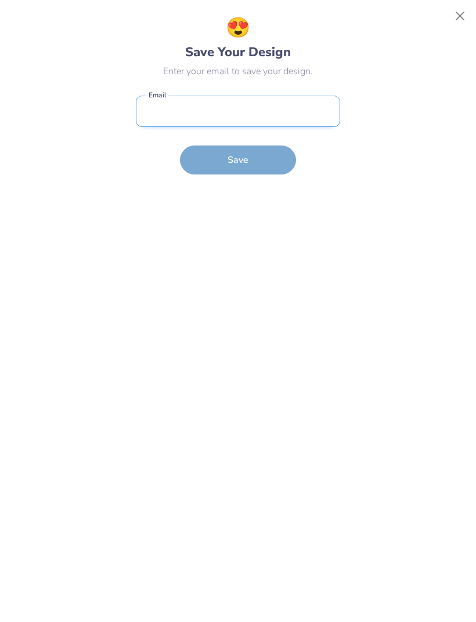
click at [305, 111] on input "email" at bounding box center [238, 112] width 204 height 32
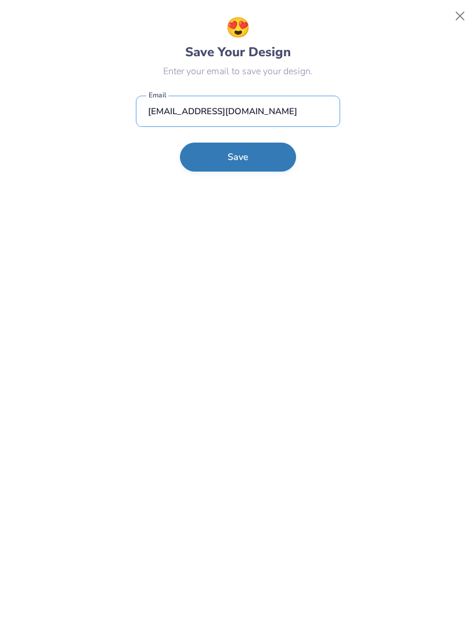
type input "[EMAIL_ADDRESS][DOMAIN_NAME]"
click at [259, 167] on button "Save" at bounding box center [238, 157] width 116 height 29
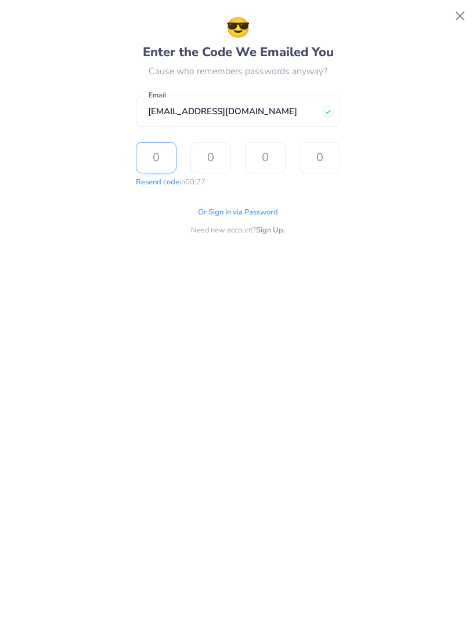
click at [160, 162] on input "text" at bounding box center [156, 157] width 41 height 31
type input "4"
type input "8"
type input "1"
type input "4"
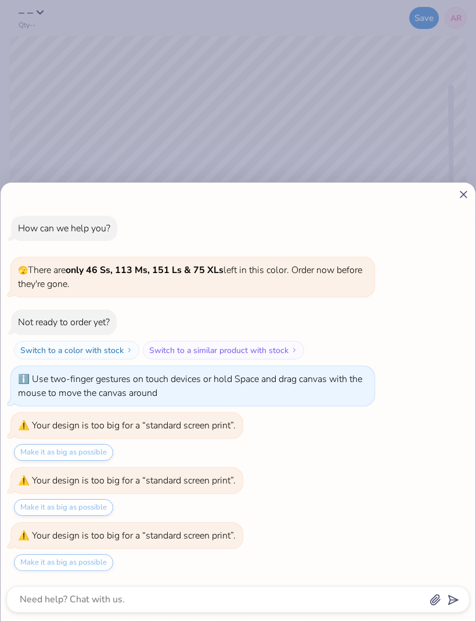
click at [463, 197] on icon at bounding box center [463, 195] width 12 height 12
type textarea "x"
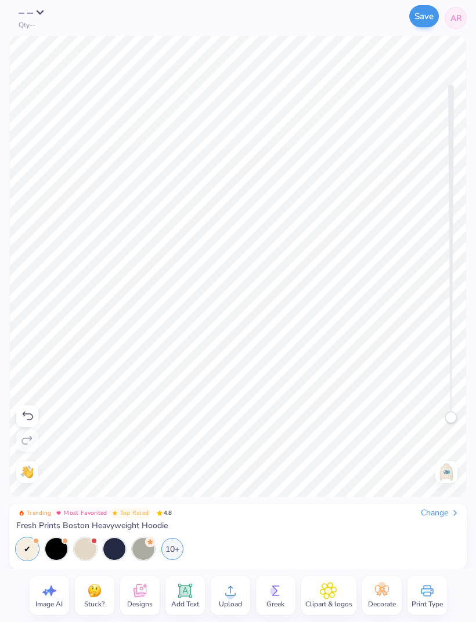
click at [423, 21] on button "Save" at bounding box center [424, 16] width 30 height 22
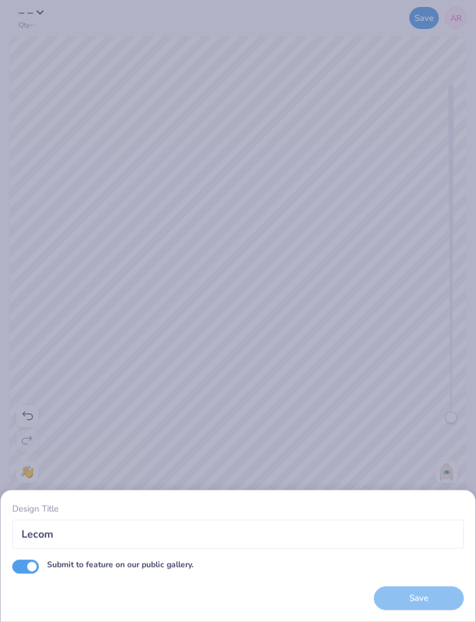
click at [36, 564] on input "Submit to feature on our public gallery." at bounding box center [25, 567] width 27 height 14
checkbox input "false"
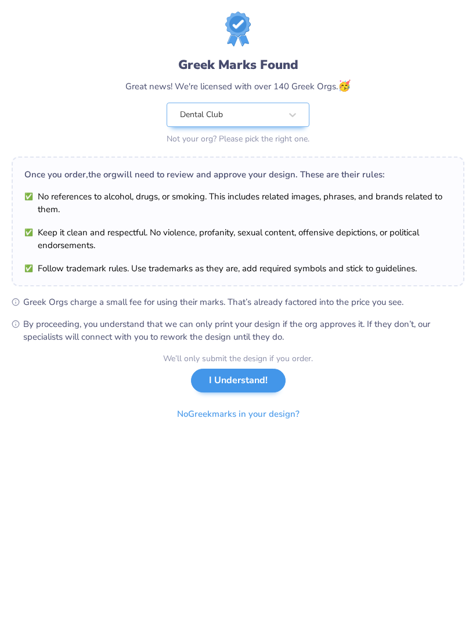
click at [262, 379] on button "I Understand!" at bounding box center [238, 381] width 95 height 24
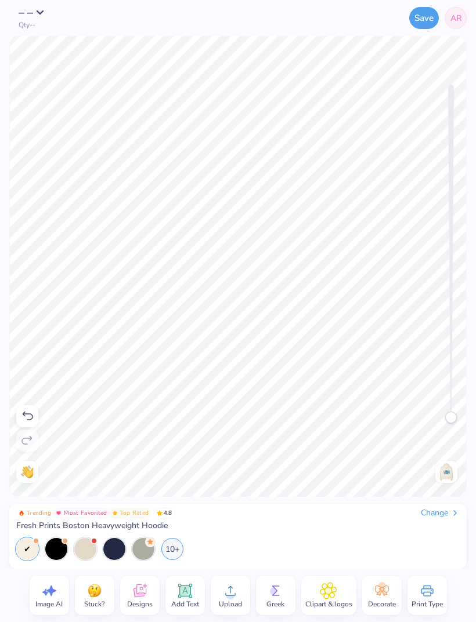
click at [448, 470] on img at bounding box center [446, 472] width 19 height 19
click at [142, 585] on icon at bounding box center [139, 590] width 17 height 17
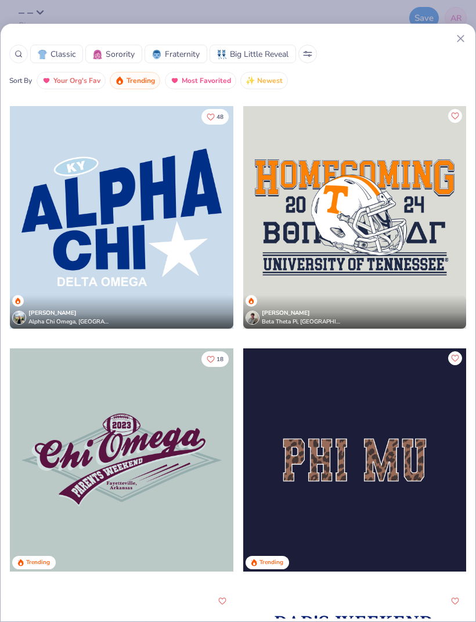
scroll to position [11889, 0]
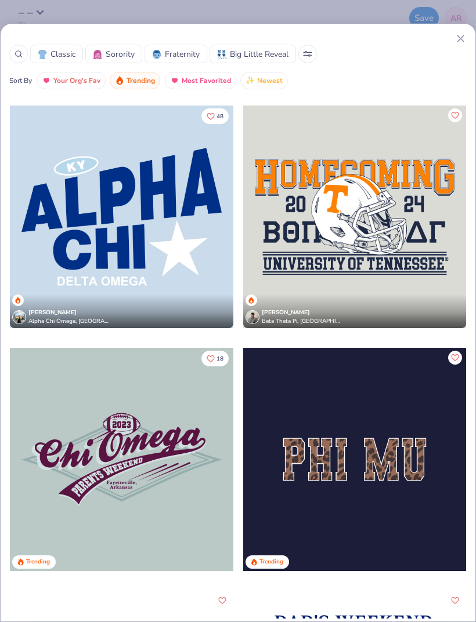
click at [17, 57] on icon at bounding box center [19, 54] width 8 height 8
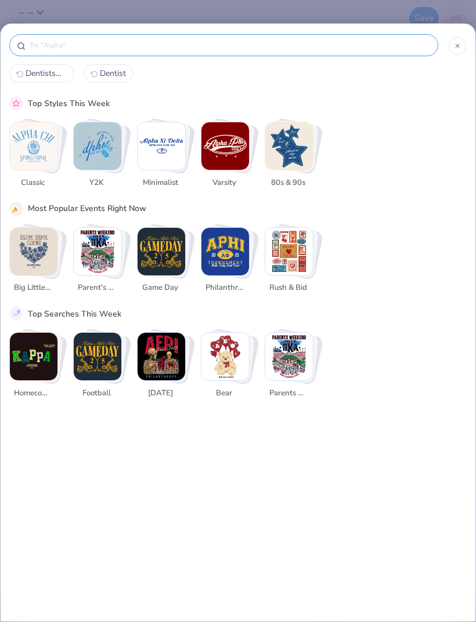
scroll to position [0, 0]
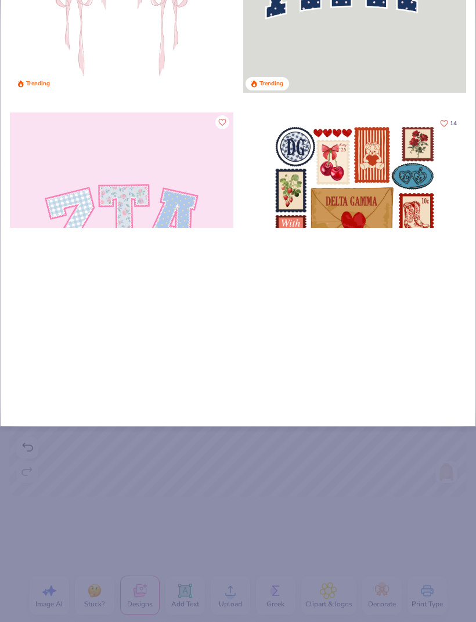
type input "Sm"
type input "Smi"
type input "Smil"
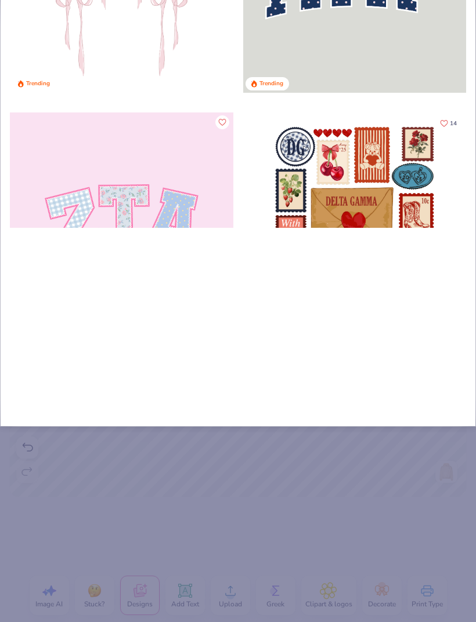
type input "Smil"
type input "Smile"
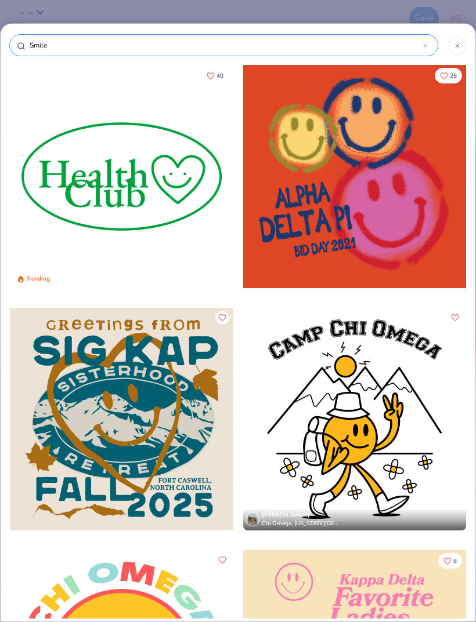
type input "Smile"
click at [382, 208] on div at bounding box center [354, 176] width 223 height 223
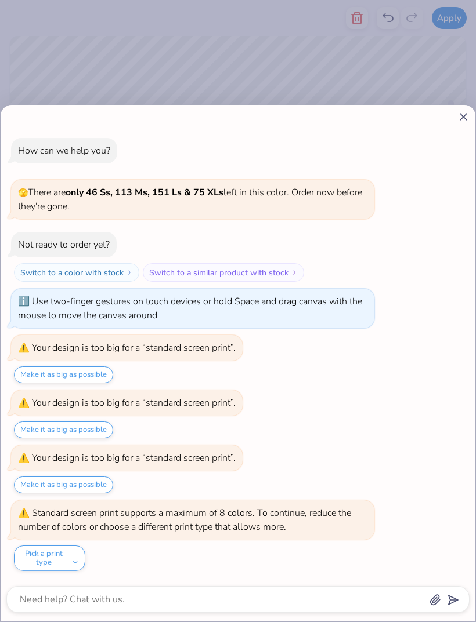
click at [466, 114] on line at bounding box center [463, 117] width 6 height 6
type textarea "x"
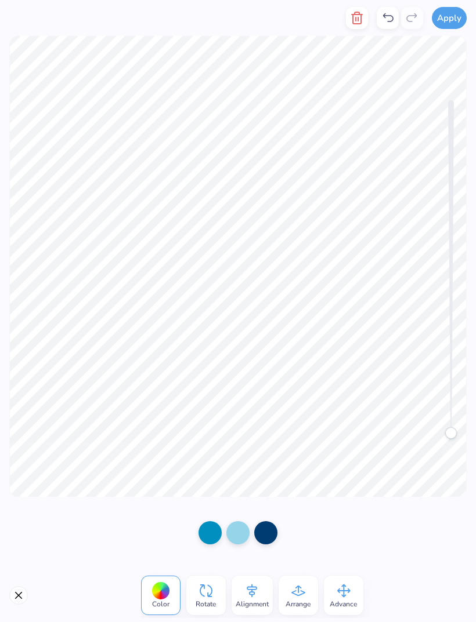
click at [354, 19] on icon "button" at bounding box center [357, 18] width 14 height 14
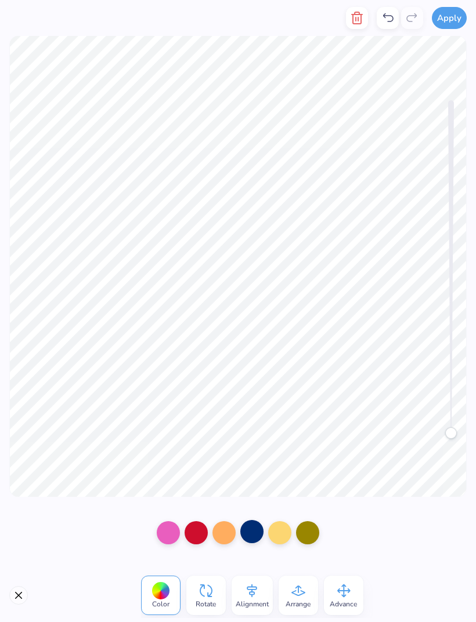
click at [256, 535] on div at bounding box center [251, 531] width 23 height 23
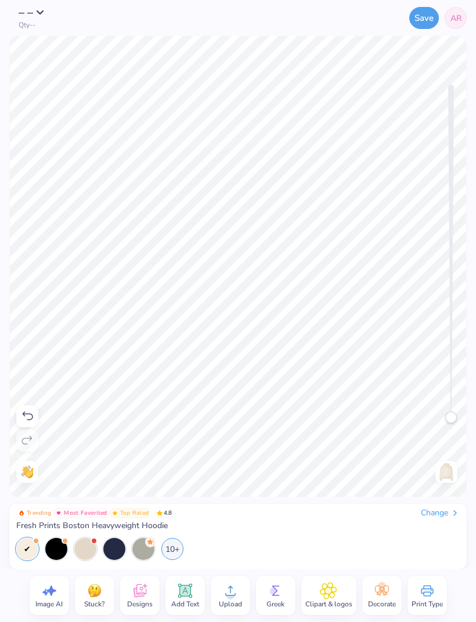
click at [455, 508] on div "Change" at bounding box center [440, 513] width 39 height 10
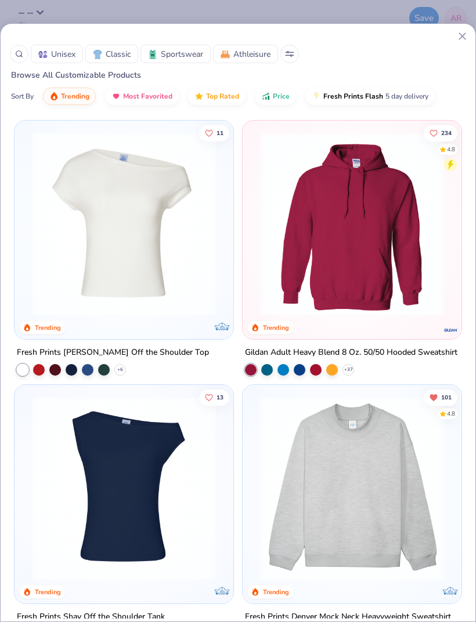
click at [459, 40] on icon at bounding box center [462, 36] width 12 height 12
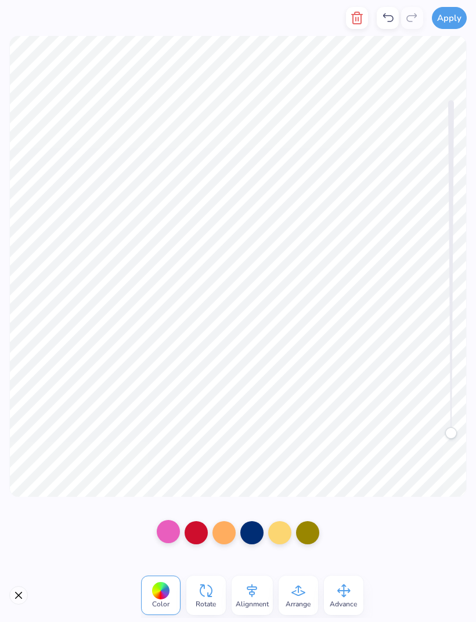
click at [172, 529] on div at bounding box center [168, 531] width 23 height 23
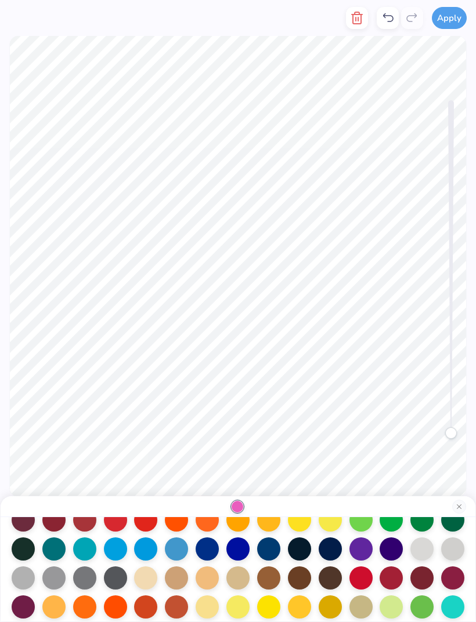
scroll to position [81, 0]
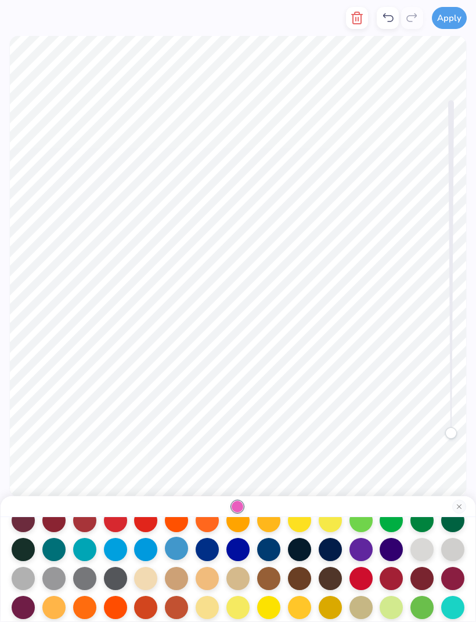
click at [178, 554] on div at bounding box center [176, 548] width 23 height 23
click at [457, 506] on button "Close" at bounding box center [459, 507] width 14 height 14
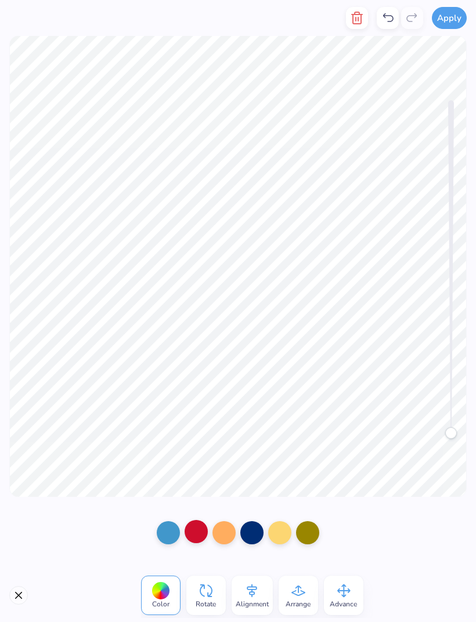
click at [196, 532] on div at bounding box center [195, 531] width 23 height 23
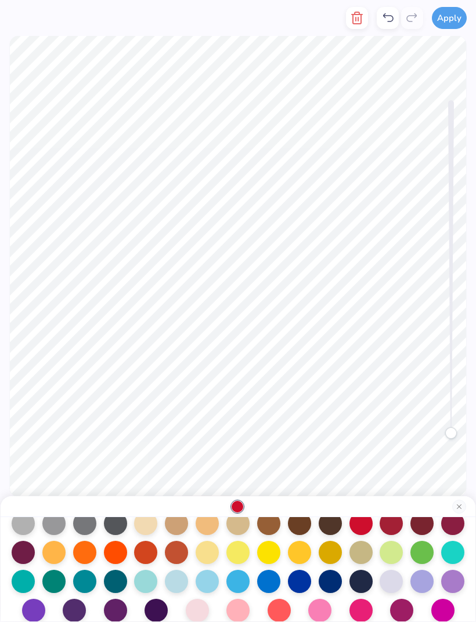
scroll to position [141, 0]
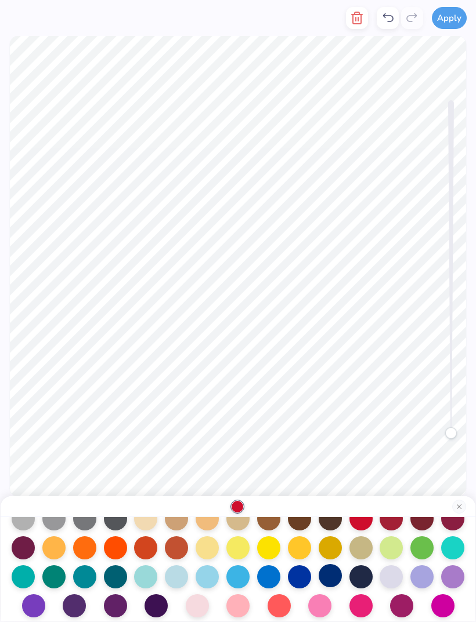
click at [332, 580] on div at bounding box center [329, 575] width 23 height 23
click at [457, 510] on button "Close" at bounding box center [459, 507] width 14 height 14
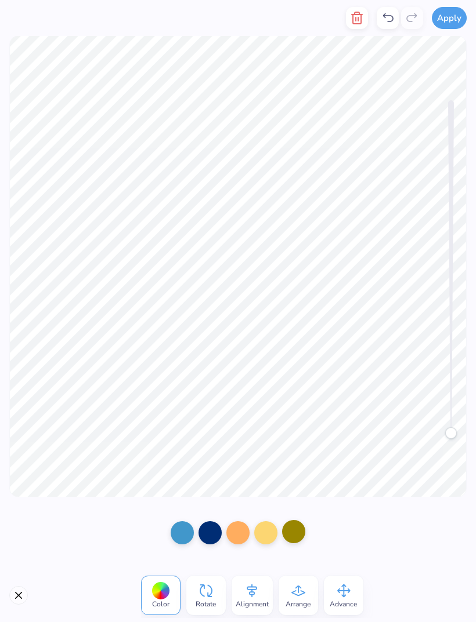
click at [301, 530] on div at bounding box center [293, 531] width 23 height 23
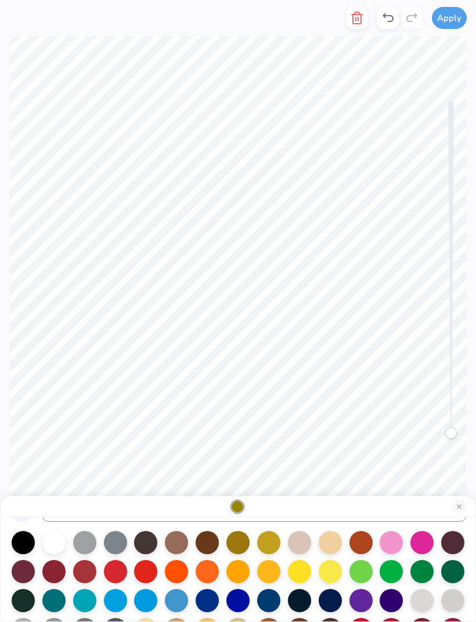
scroll to position [31, 0]
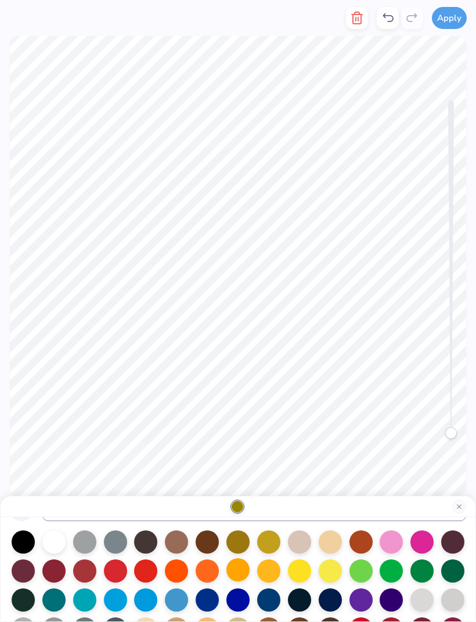
click at [235, 574] on div at bounding box center [237, 570] width 23 height 23
click at [455, 510] on button "Close" at bounding box center [459, 507] width 14 height 14
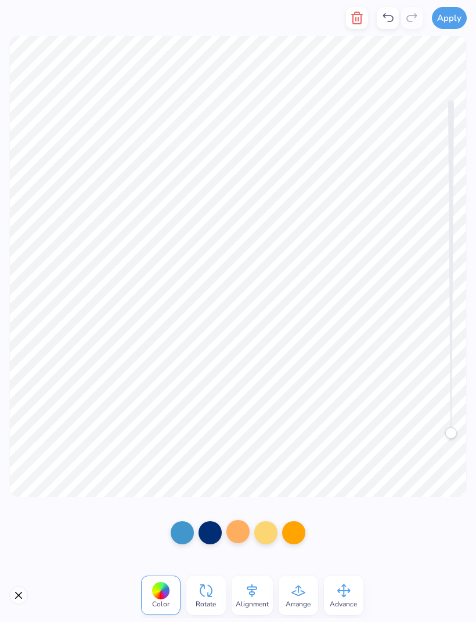
click at [238, 534] on div at bounding box center [237, 531] width 23 height 23
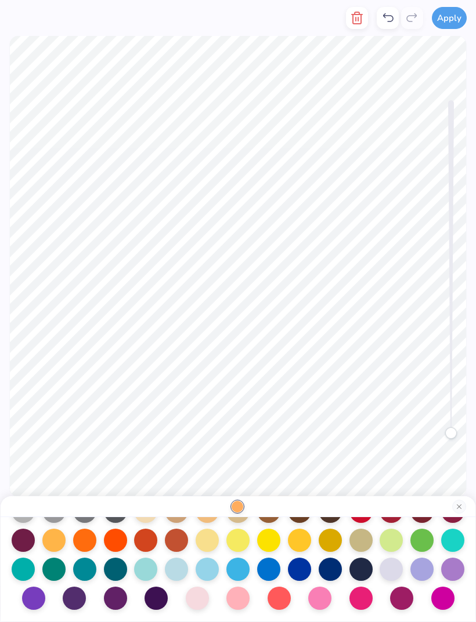
scroll to position [151, 0]
click at [179, 571] on div at bounding box center [176, 568] width 23 height 23
click at [460, 507] on button "Close" at bounding box center [459, 507] width 14 height 14
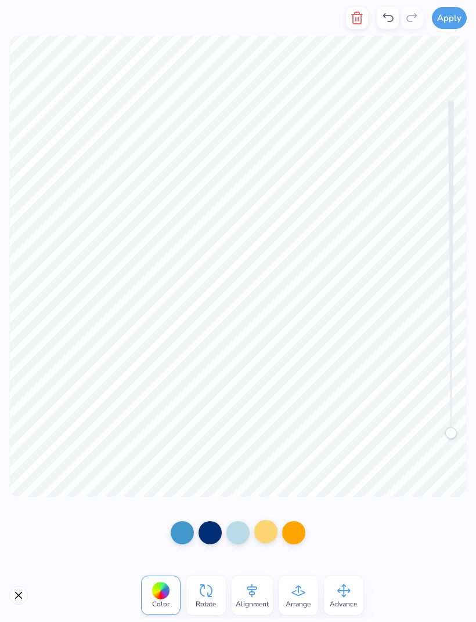
click at [265, 534] on div at bounding box center [265, 531] width 23 height 23
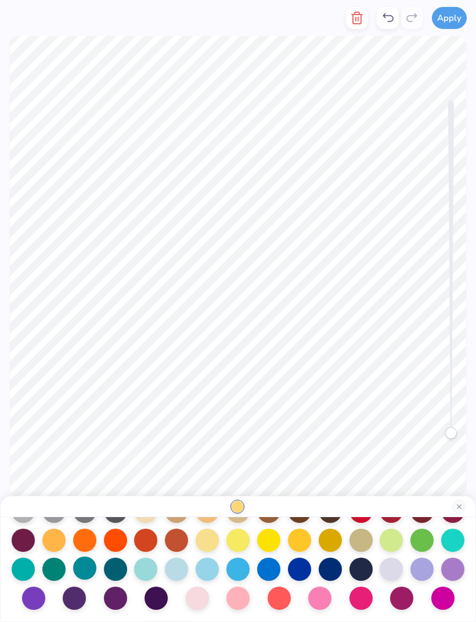
click at [86, 573] on div at bounding box center [84, 568] width 23 height 23
click at [461, 505] on button "Close" at bounding box center [459, 507] width 14 height 14
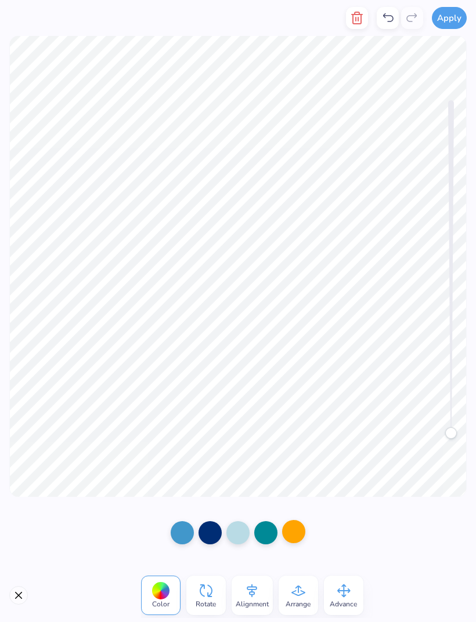
click at [305, 533] on div at bounding box center [293, 531] width 23 height 23
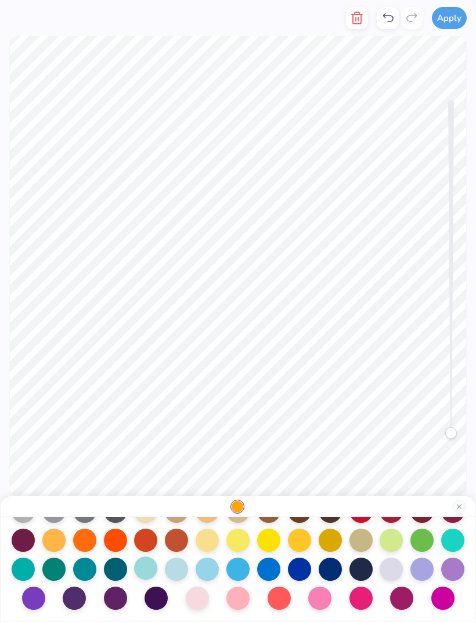
click at [147, 567] on div at bounding box center [145, 568] width 23 height 23
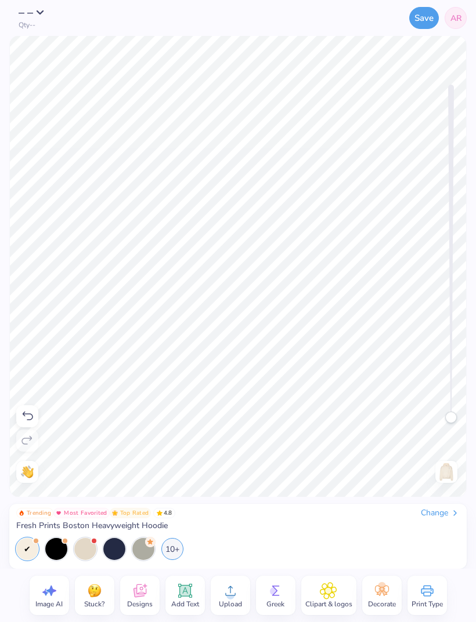
click at [446, 475] on img at bounding box center [446, 472] width 19 height 19
click at [450, 468] on img at bounding box center [446, 472] width 19 height 19
click at [444, 476] on img at bounding box center [446, 472] width 19 height 19
click at [449, 472] on img at bounding box center [446, 472] width 19 height 19
click at [453, 471] on img at bounding box center [446, 472] width 19 height 19
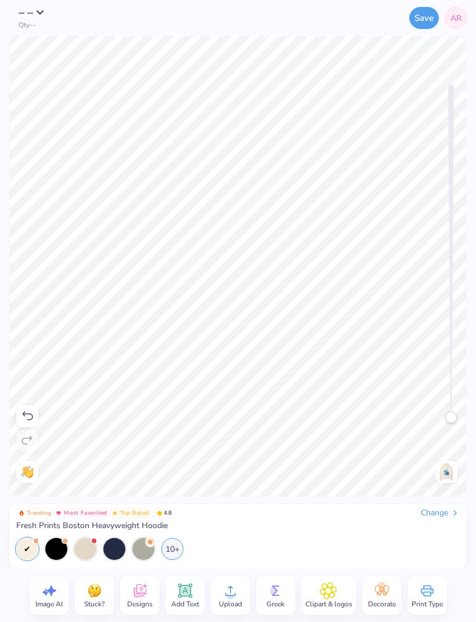
click at [448, 466] on img at bounding box center [446, 472] width 19 height 19
click at [143, 593] on icon at bounding box center [139, 591] width 13 height 13
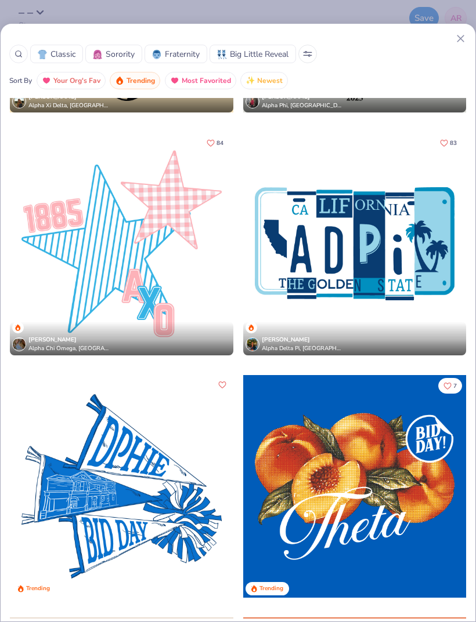
scroll to position [6270, 0]
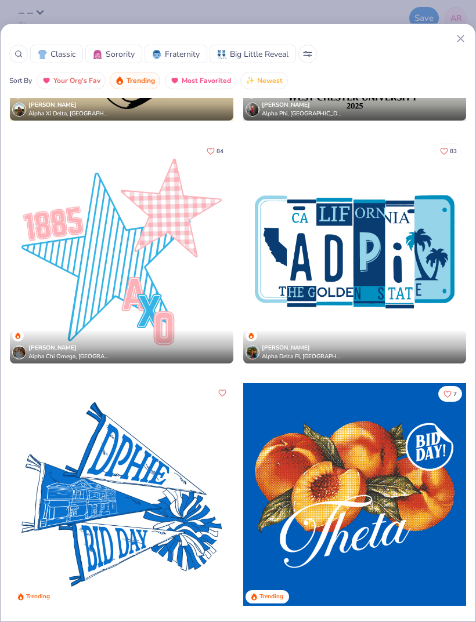
click at [453, 149] on span "83" at bounding box center [453, 152] width 7 height 6
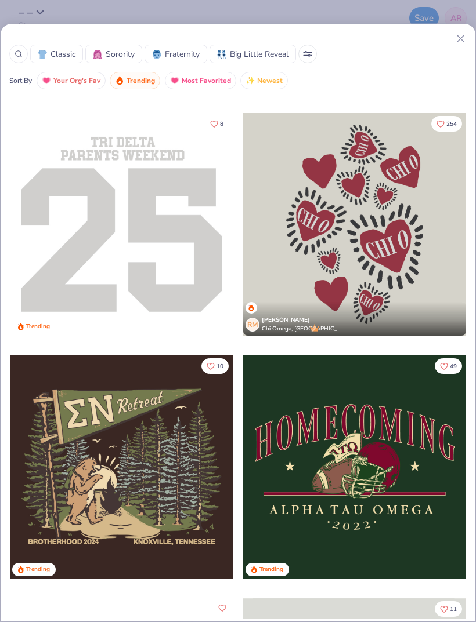
scroll to position [7477, 0]
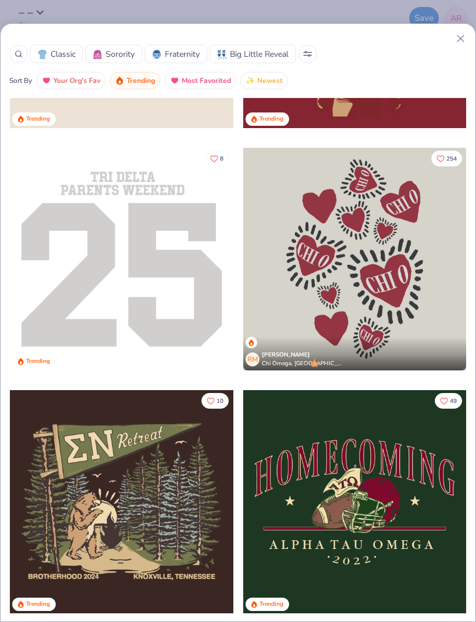
click at [217, 159] on icon "Like" at bounding box center [214, 158] width 7 height 6
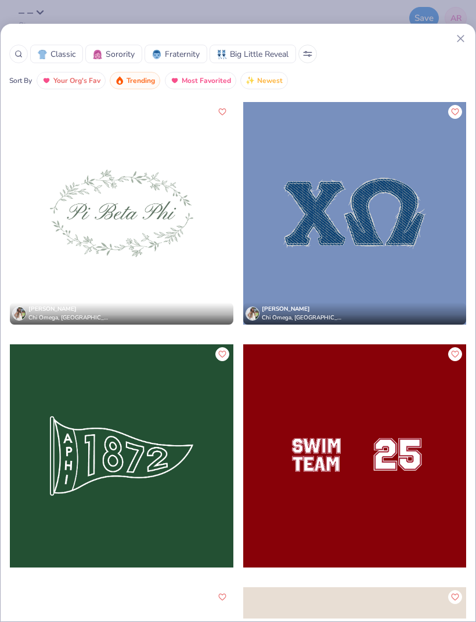
scroll to position [23059, 0]
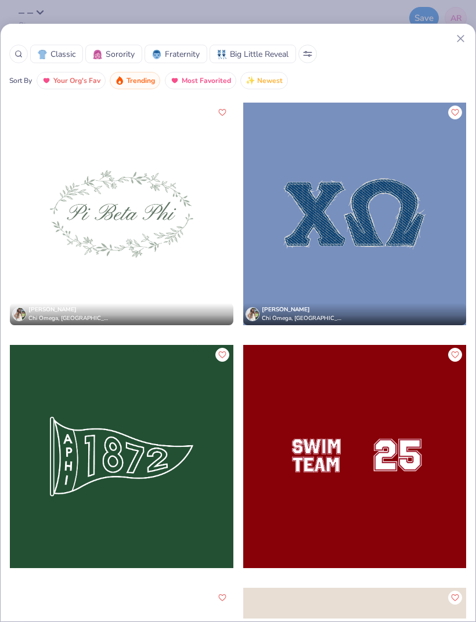
click at [457, 116] on icon "Like" at bounding box center [455, 112] width 8 height 8
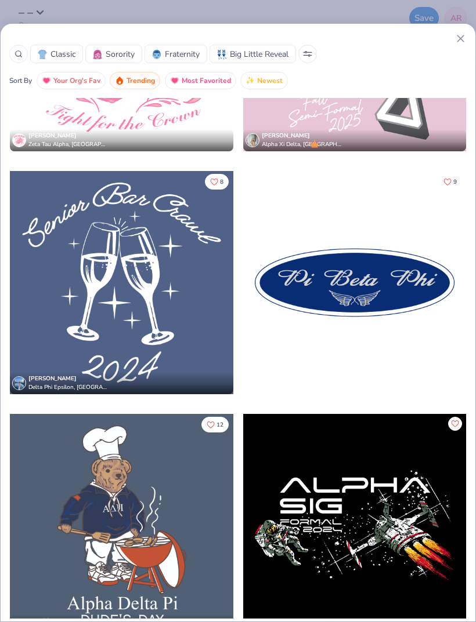
scroll to position [26630, 0]
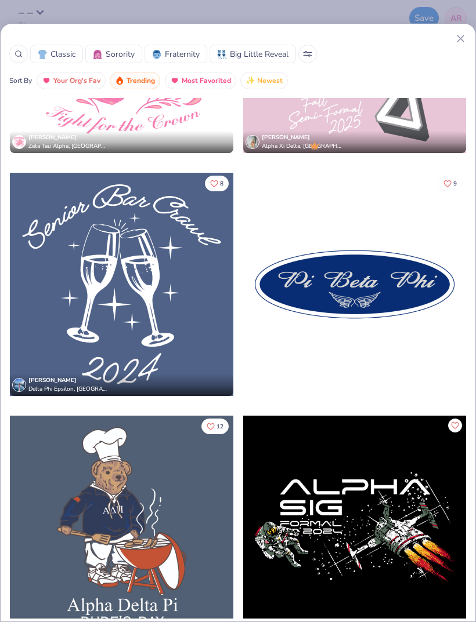
click at [448, 187] on icon "Like" at bounding box center [447, 184] width 8 height 8
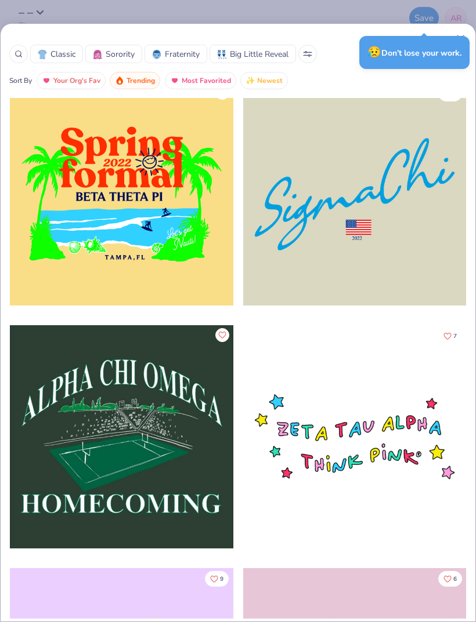
scroll to position [42545, 0]
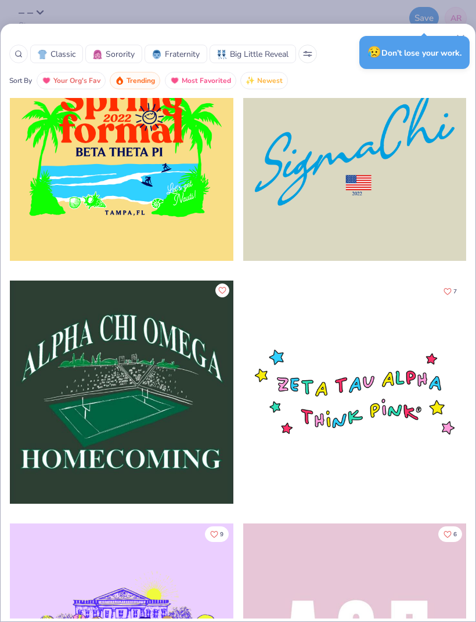
click at [14, 54] on div at bounding box center [18, 54] width 19 height 19
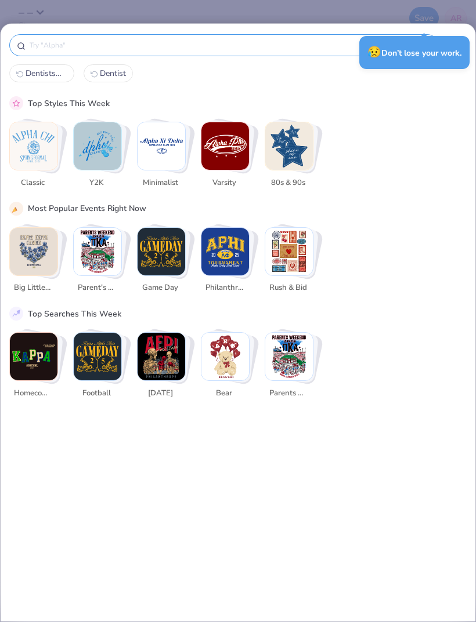
scroll to position [0, 0]
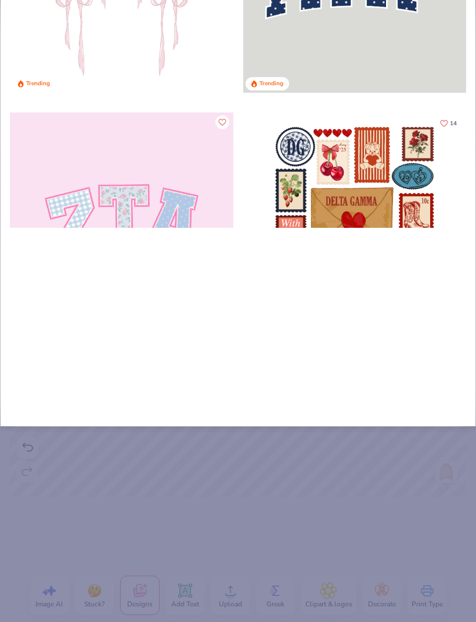
type input "Es"
type input "Est"
type input "Esta"
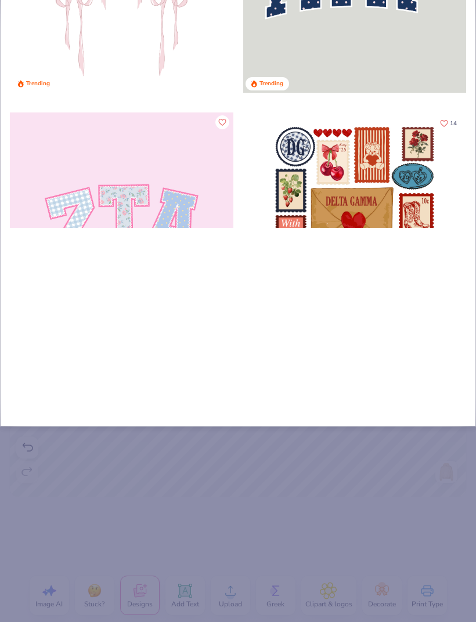
type input "Esta"
type input "Estab"
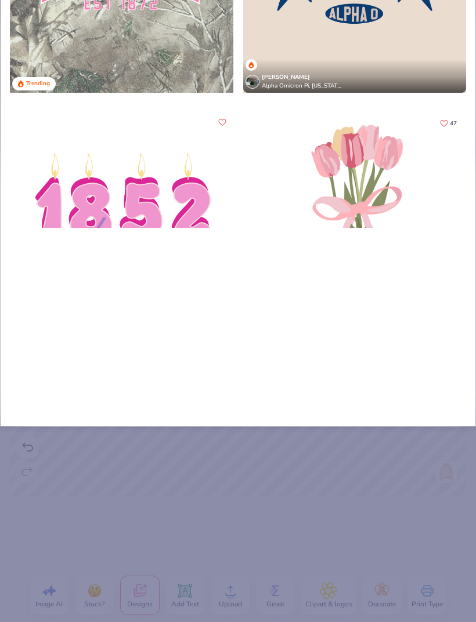
type input "Establ"
type input "Establi"
type input "Establis"
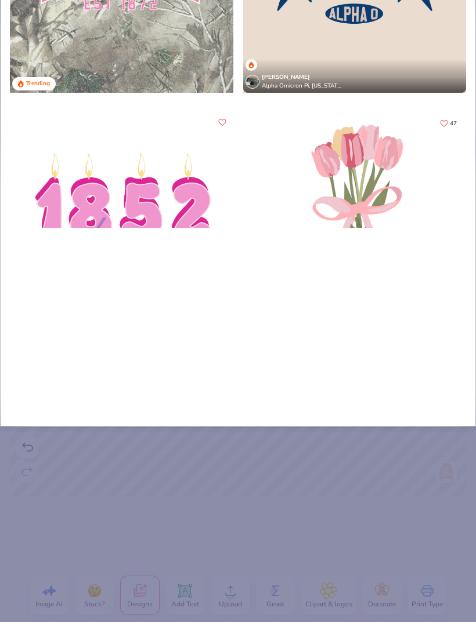
type input "Establis"
type input "Establish"
type input "Establishe"
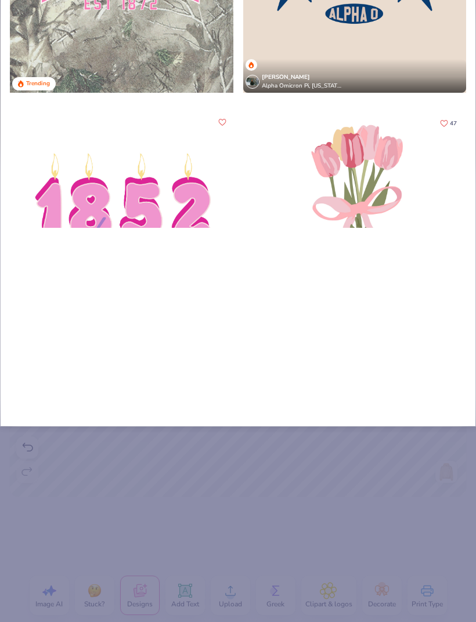
type input "Established"
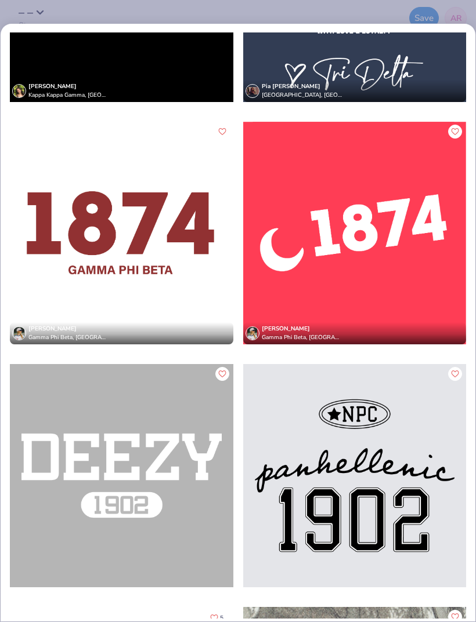
scroll to position [638, 0]
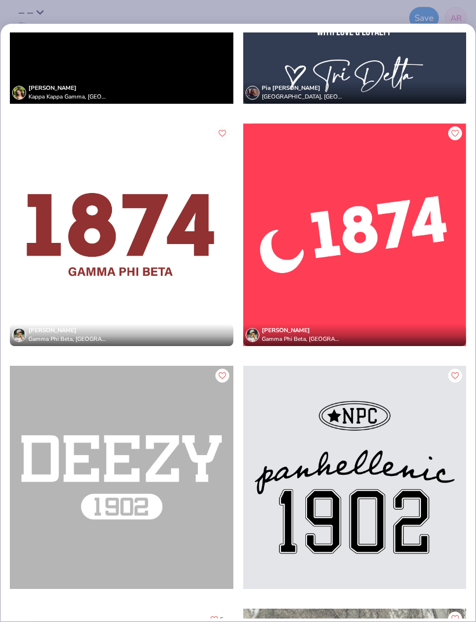
click at [226, 133] on icon "Like" at bounding box center [222, 133] width 8 height 8
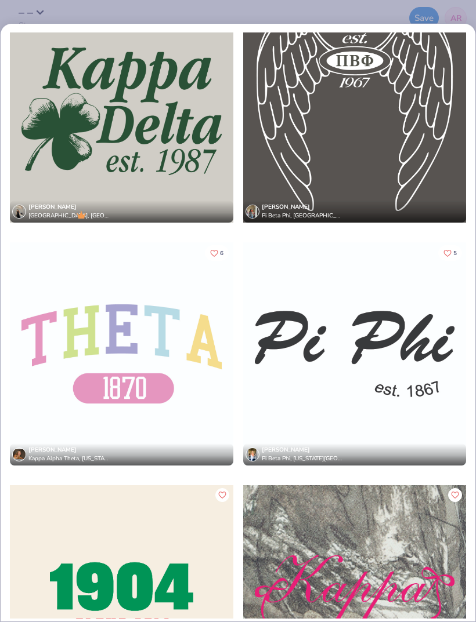
scroll to position [2326, 0]
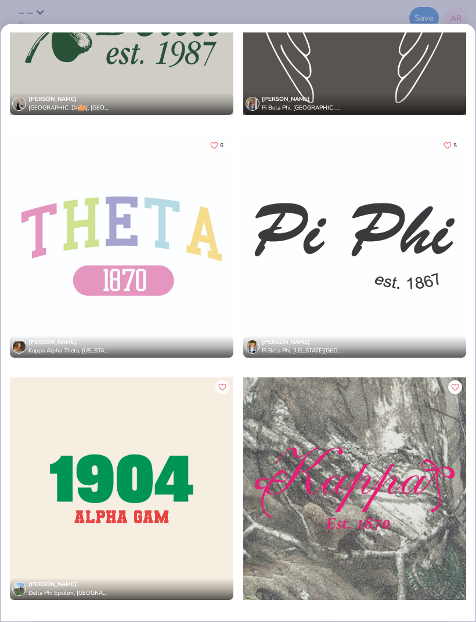
click at [474, 98] on div "6 [PERSON_NAME] Kappa Delta, [GEOGRAPHIC_DATA] 13 [PERSON_NAME] Pi Beta Phi, [G…" at bounding box center [238, 325] width 475 height 586
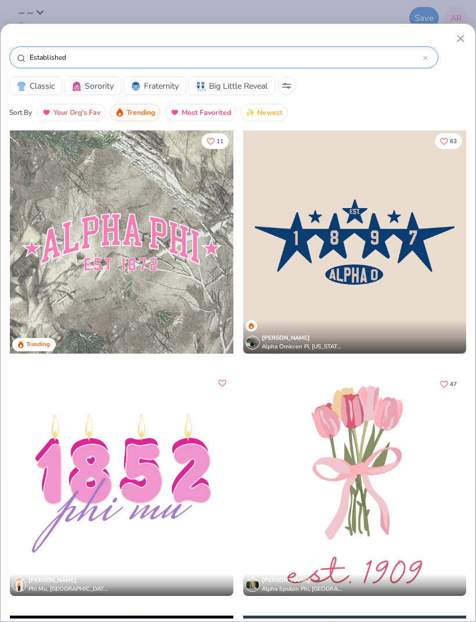
scroll to position [0, 0]
click at [461, 39] on line at bounding box center [460, 38] width 6 height 6
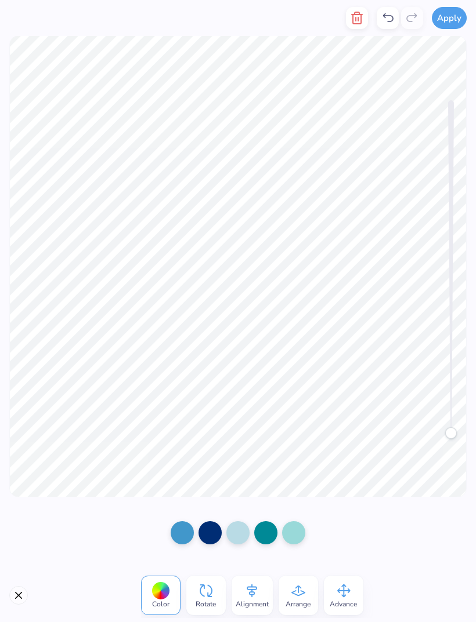
click at [379, 15] on div at bounding box center [387, 18] width 22 height 22
click at [359, 22] on icon "button" at bounding box center [357, 18] width 14 height 14
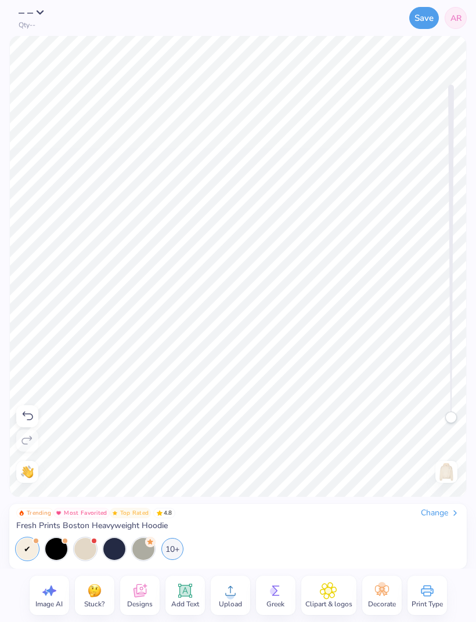
click at [443, 473] on img at bounding box center [446, 472] width 19 height 19
click at [336, 604] on span "Clipart & logos" at bounding box center [328, 604] width 47 height 9
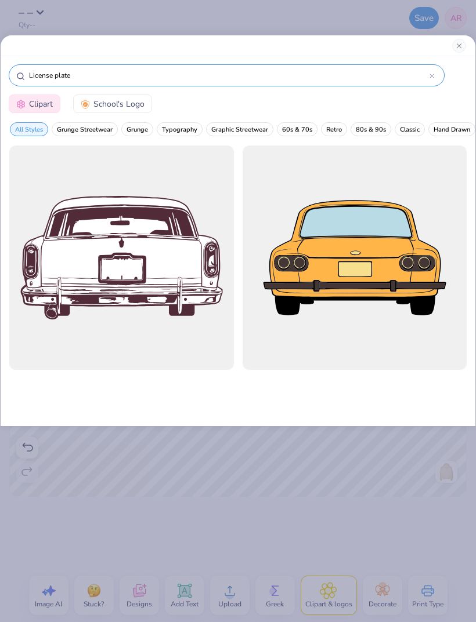
click at [431, 78] on icon at bounding box center [431, 76] width 5 height 5
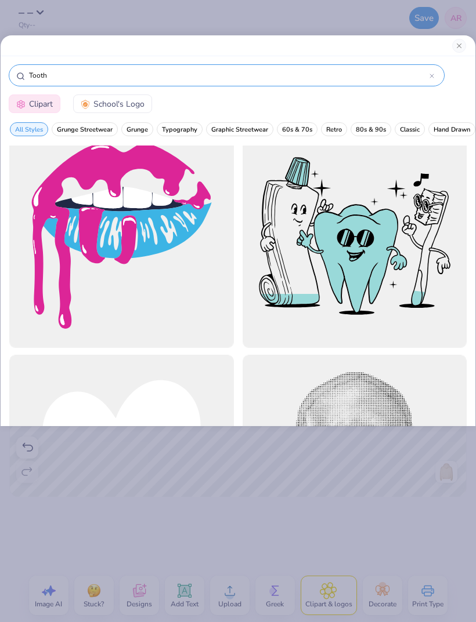
scroll to position [703, 0]
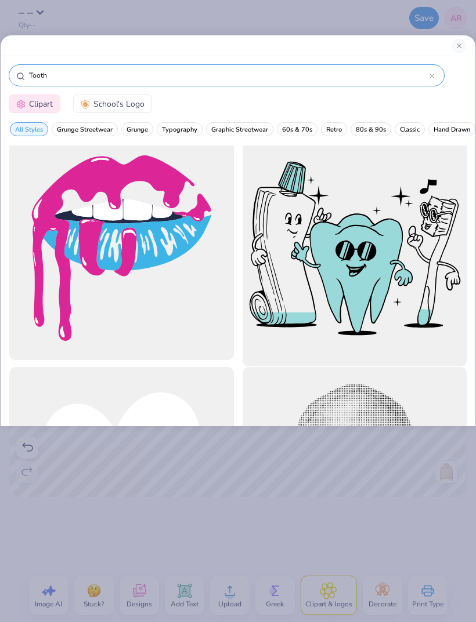
type input "Tooth"
click at [390, 300] on div at bounding box center [354, 248] width 247 height 247
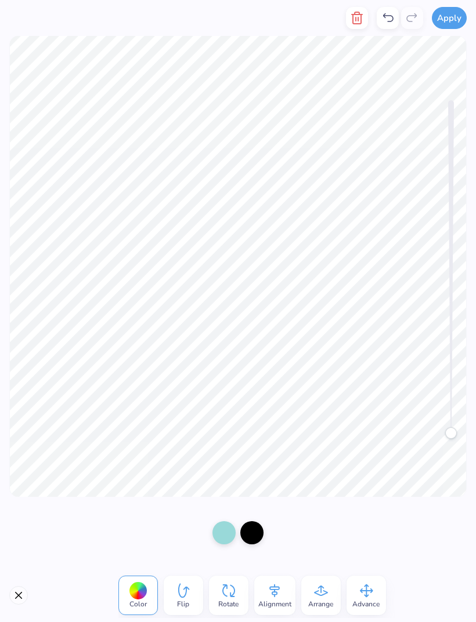
click at [364, 20] on icon "button" at bounding box center [357, 18] width 14 height 14
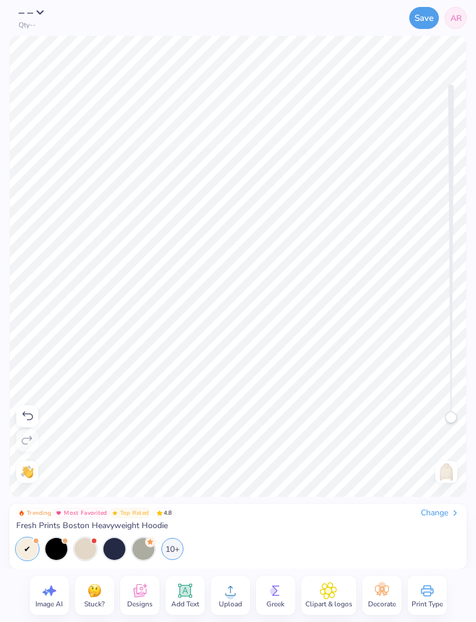
click at [446, 477] on img at bounding box center [446, 472] width 19 height 19
click at [327, 600] on span "Clipart & logos" at bounding box center [328, 604] width 47 height 9
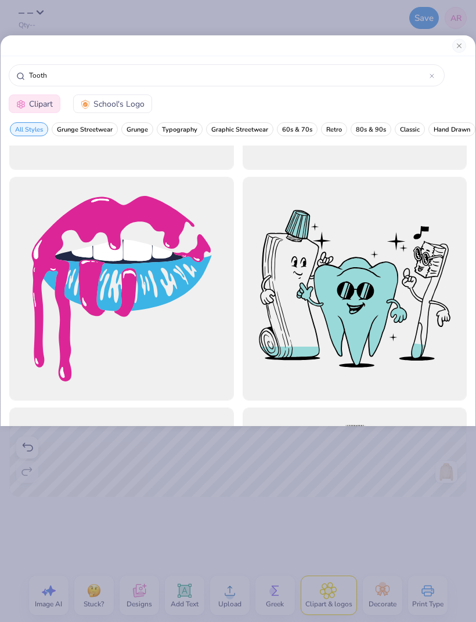
scroll to position [663, 0]
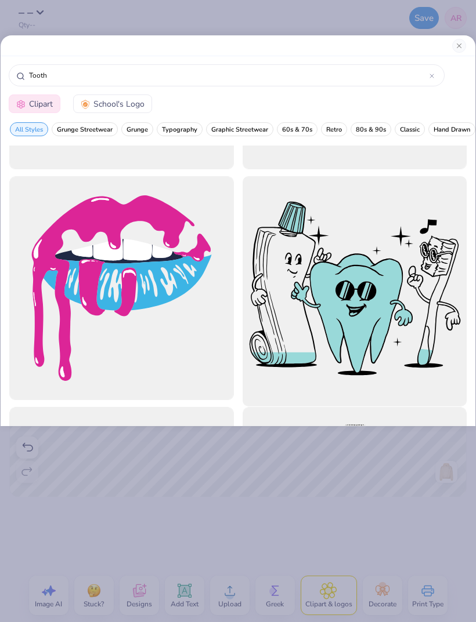
click at [396, 296] on div at bounding box center [354, 288] width 247 height 247
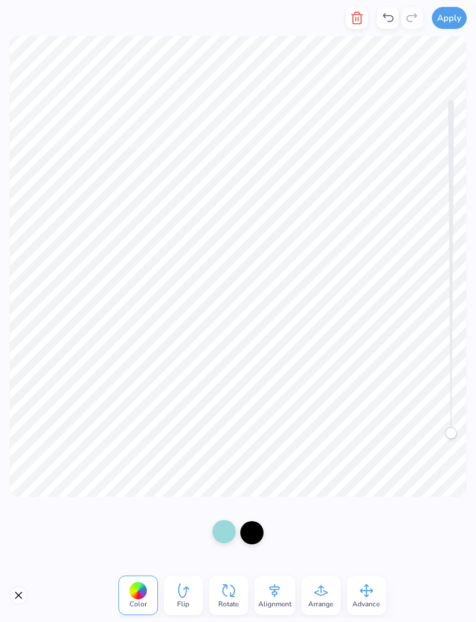
click at [230, 536] on div at bounding box center [223, 531] width 23 height 23
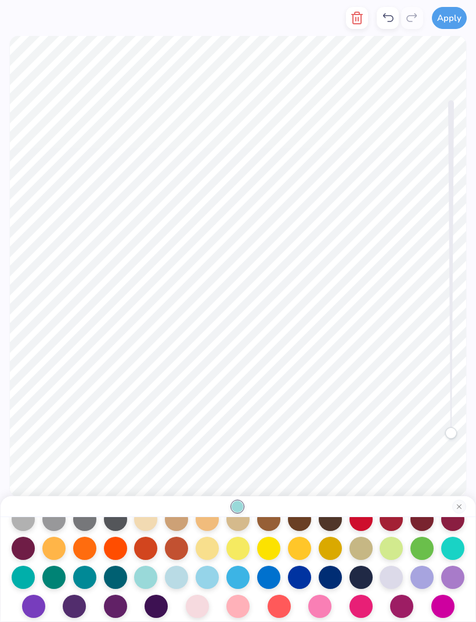
scroll to position [139, 0]
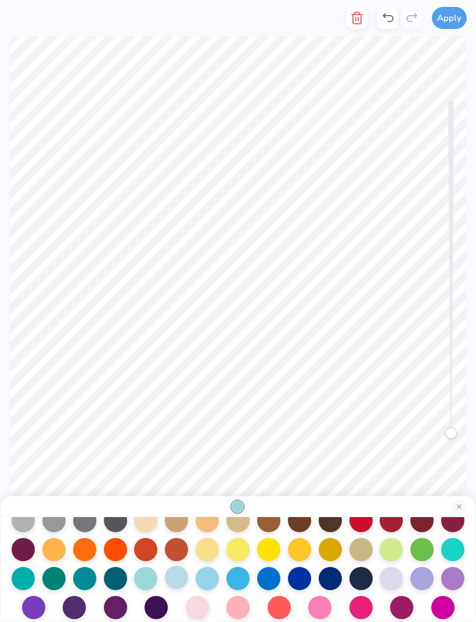
click at [174, 584] on div at bounding box center [176, 577] width 23 height 23
click at [329, 587] on div at bounding box center [329, 577] width 23 height 23
click at [208, 583] on div at bounding box center [206, 577] width 23 height 23
click at [207, 583] on div at bounding box center [206, 577] width 23 height 23
click at [179, 584] on div at bounding box center [176, 577] width 23 height 23
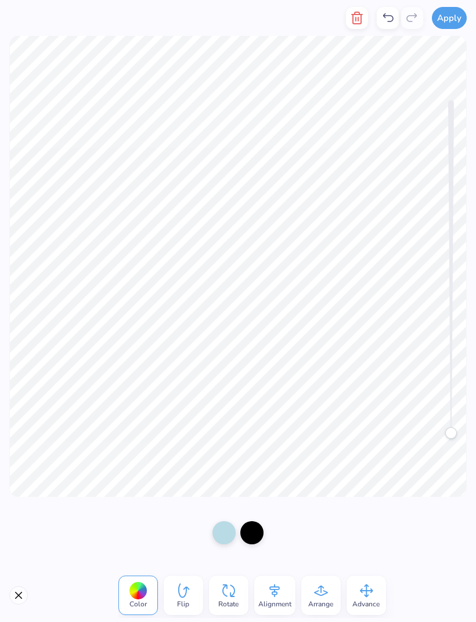
click at [356, 24] on icon "button" at bounding box center [357, 18] width 8 height 12
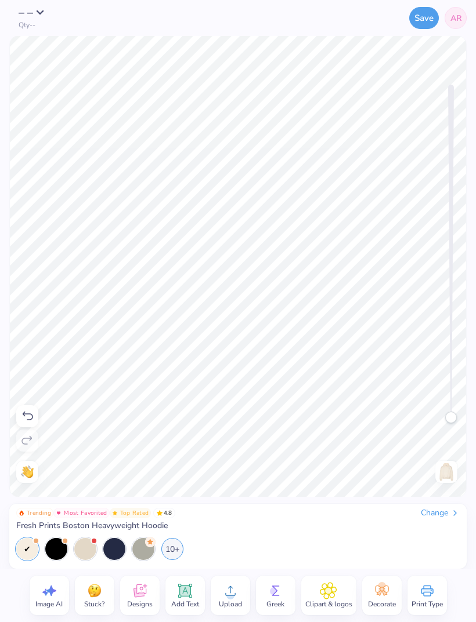
click at [331, 602] on span "Clipart & logos" at bounding box center [328, 604] width 47 height 9
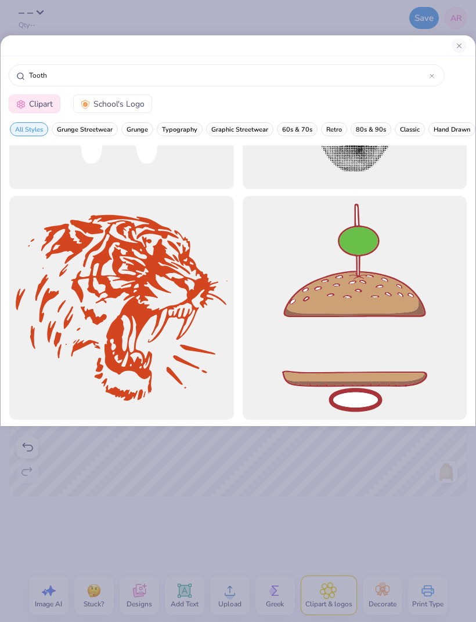
scroll to position [1106, 0]
click at [195, 81] on input "Tooth" at bounding box center [228, 76] width 401 height 12
type input "T"
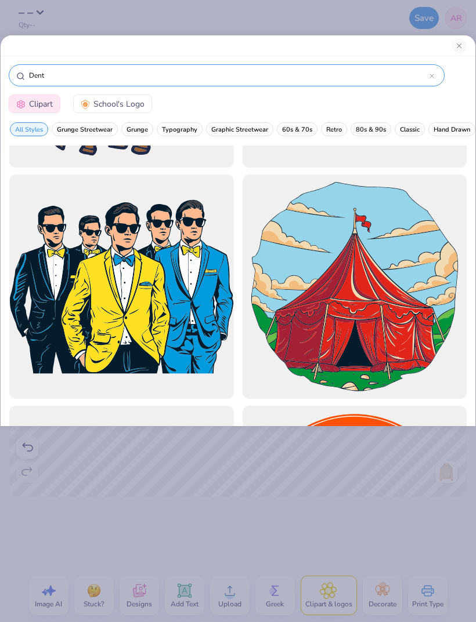
click at [423, 79] on input "Dent" at bounding box center [228, 76] width 401 height 12
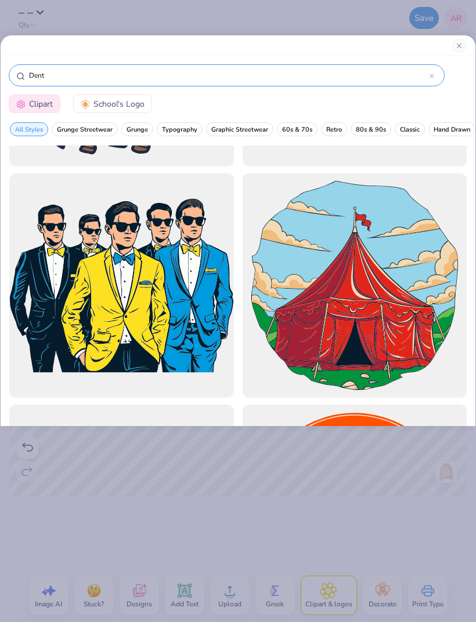
scroll to position [6446, 0]
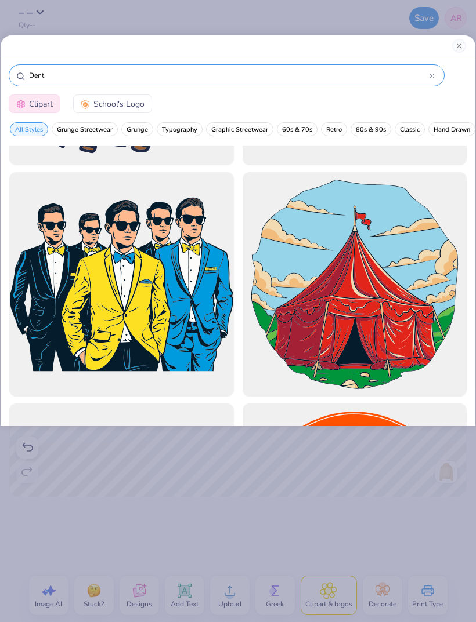
type input "Dent"
click at [436, 70] on div "Dent" at bounding box center [227, 75] width 436 height 22
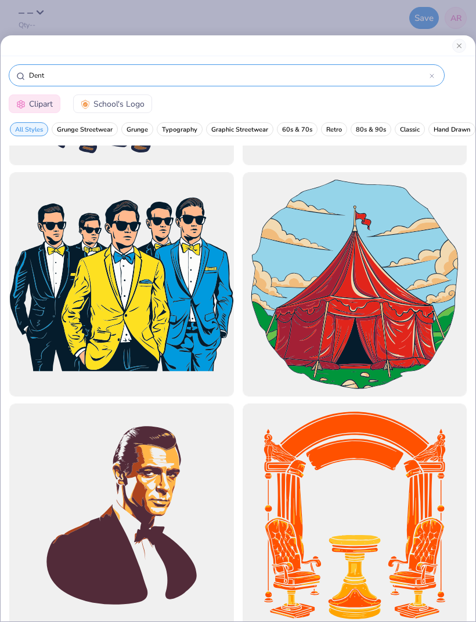
click at [432, 72] on div at bounding box center [431, 75] width 5 height 10
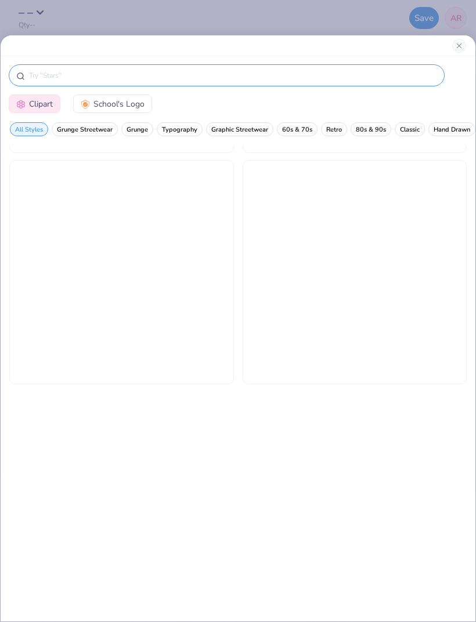
scroll to position [3222, 0]
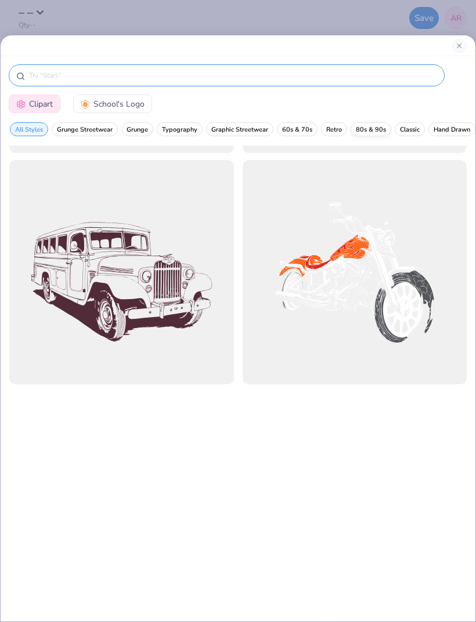
click at [372, 134] on span "80s & 90s" at bounding box center [371, 129] width 30 height 9
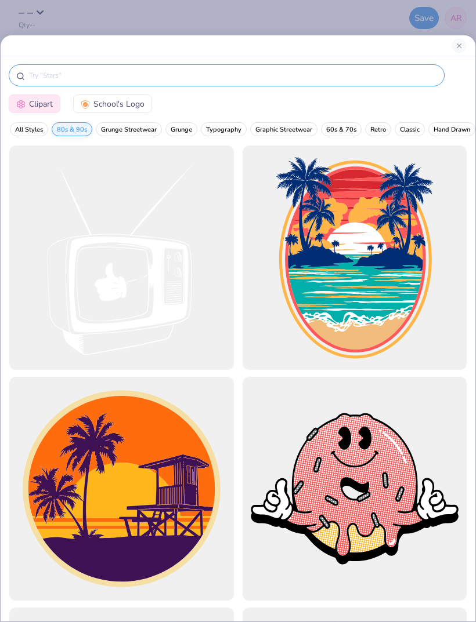
scroll to position [0, 0]
click at [373, 134] on span "Retro" at bounding box center [378, 129] width 16 height 9
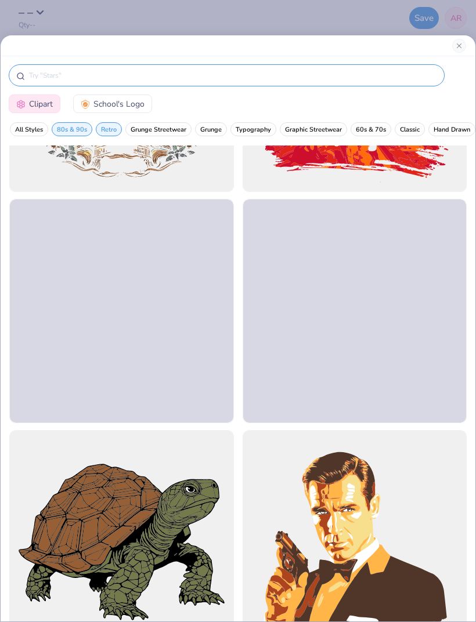
click at [358, 81] on input "text" at bounding box center [232, 76] width 409 height 12
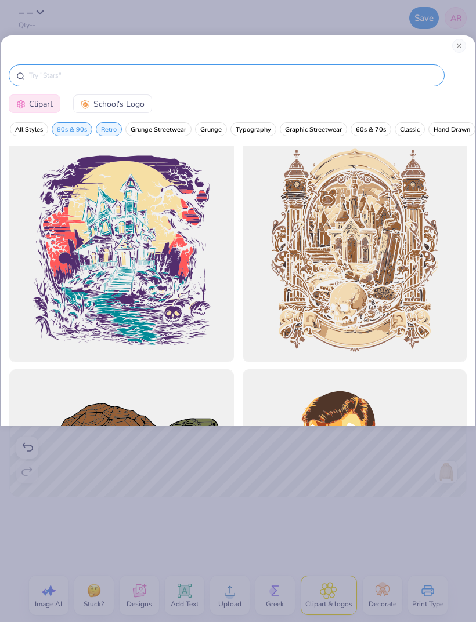
scroll to position [3272, 0]
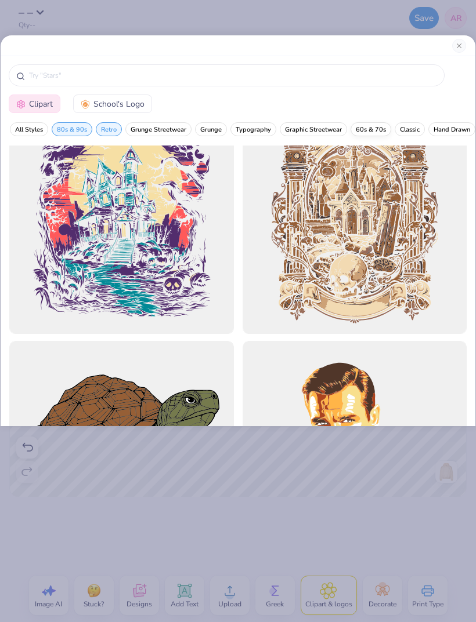
click at [371, 128] on span "60s & 70s" at bounding box center [371, 129] width 30 height 9
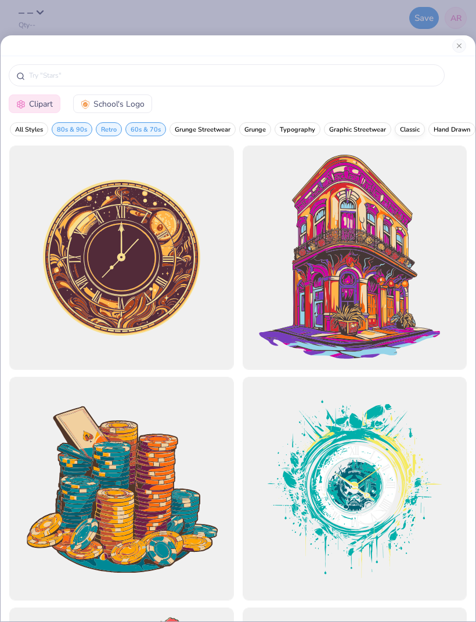
click at [415, 133] on span "Classic" at bounding box center [410, 129] width 20 height 9
click at [28, 131] on span "All Styles" at bounding box center [29, 129] width 28 height 9
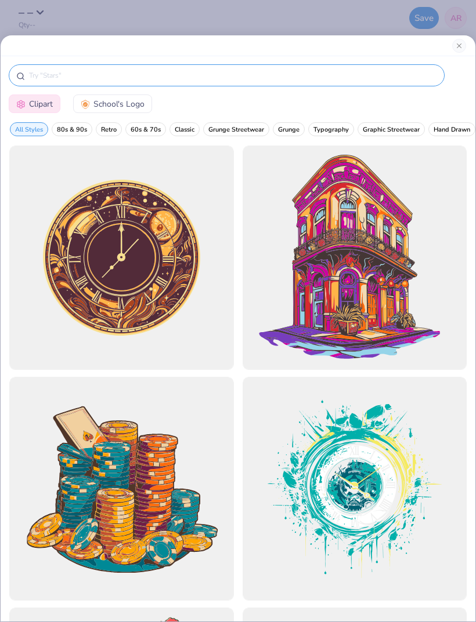
click at [142, 81] on input "text" at bounding box center [232, 76] width 409 height 12
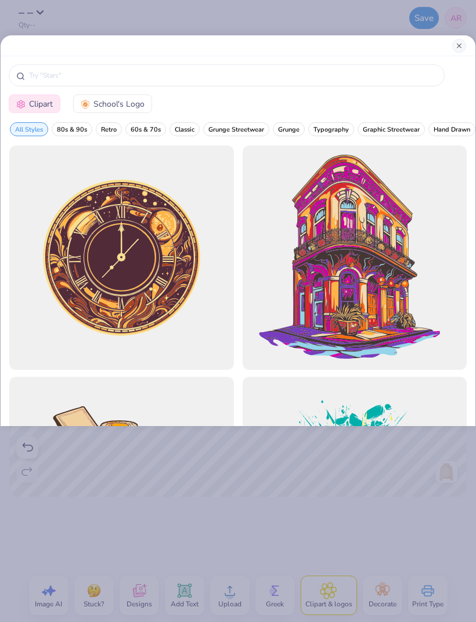
click at [463, 46] on button "Close" at bounding box center [459, 46] width 14 height 14
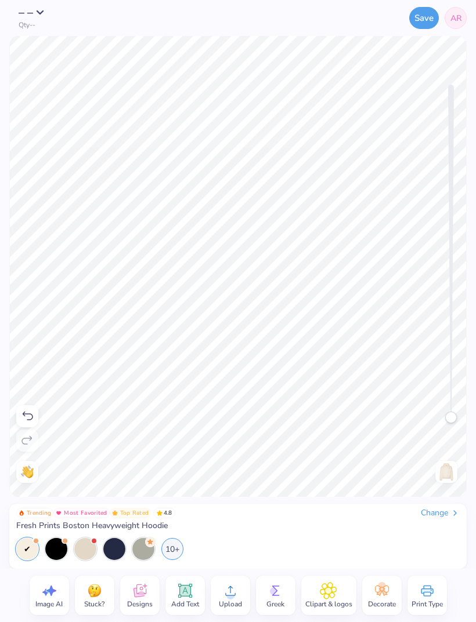
click at [388, 588] on icon at bounding box center [382, 591] width 14 height 10
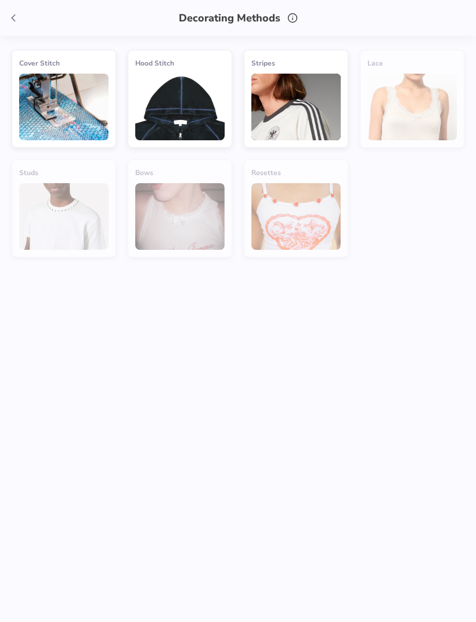
click at [75, 108] on img at bounding box center [63, 107] width 89 height 67
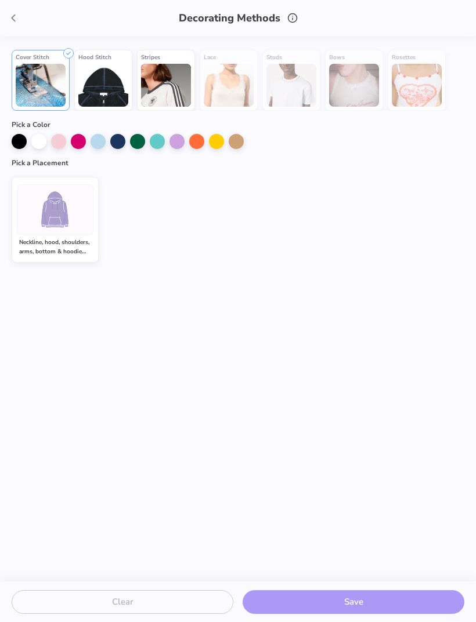
click at [64, 207] on img at bounding box center [55, 210] width 44 height 44
click at [15, 22] on icon at bounding box center [13, 18] width 13 height 13
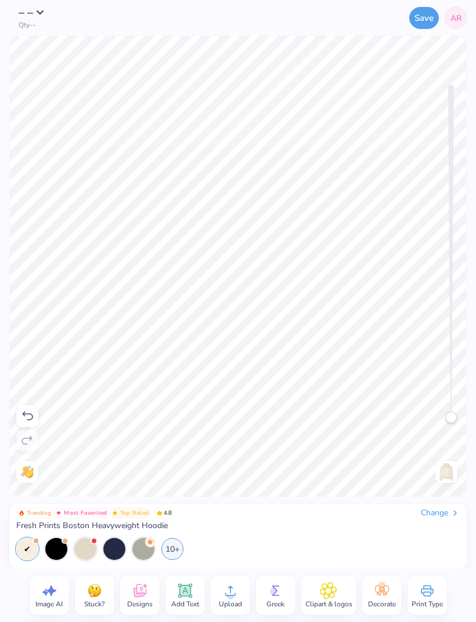
click at [379, 607] on span "Decorate" at bounding box center [382, 604] width 28 height 9
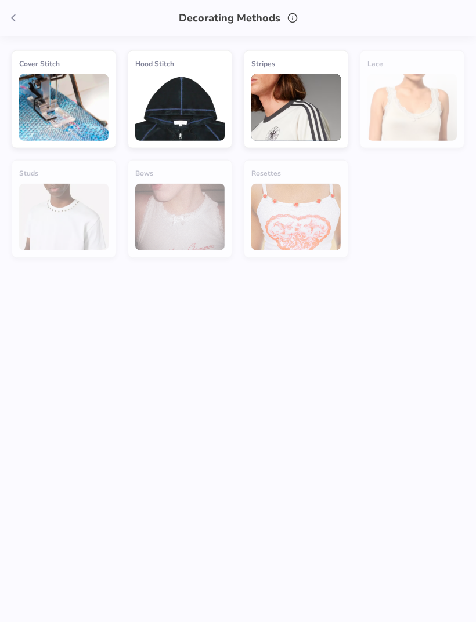
click at [88, 103] on img at bounding box center [63, 107] width 89 height 67
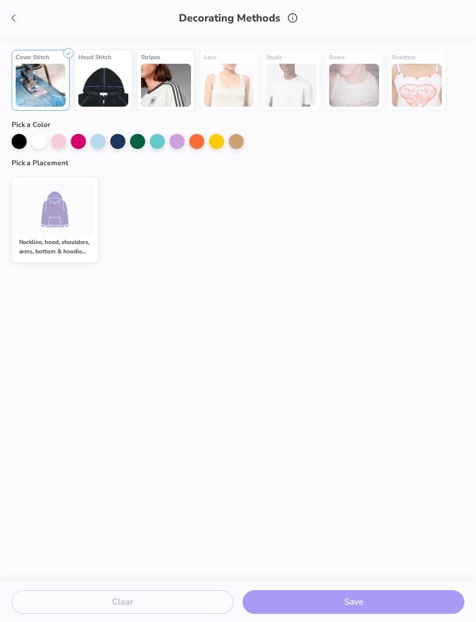
click at [63, 238] on div "Neckline, hood, shoulders, arms, bottom & hoodie pocket" at bounding box center [55, 247] width 77 height 19
click at [117, 146] on div at bounding box center [117, 140] width 15 height 15
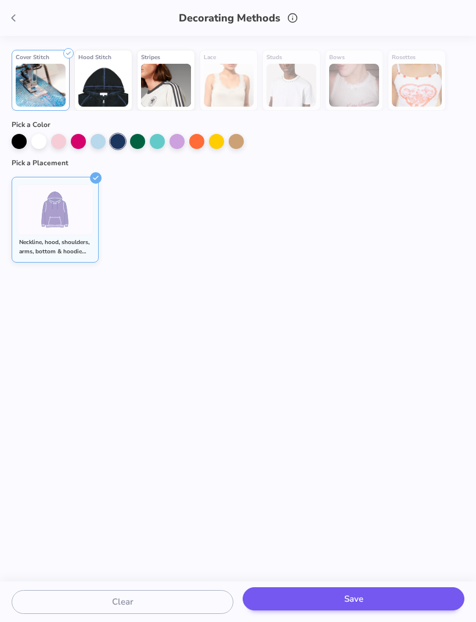
click at [408, 605] on button "Save" at bounding box center [353, 600] width 222 height 24
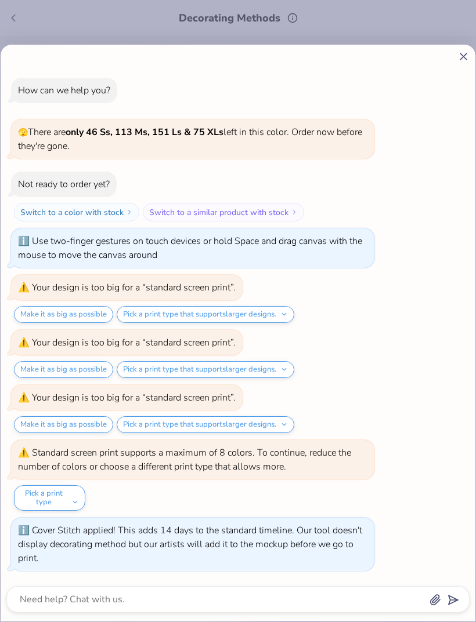
click at [461, 51] on icon at bounding box center [463, 56] width 12 height 12
type textarea "x"
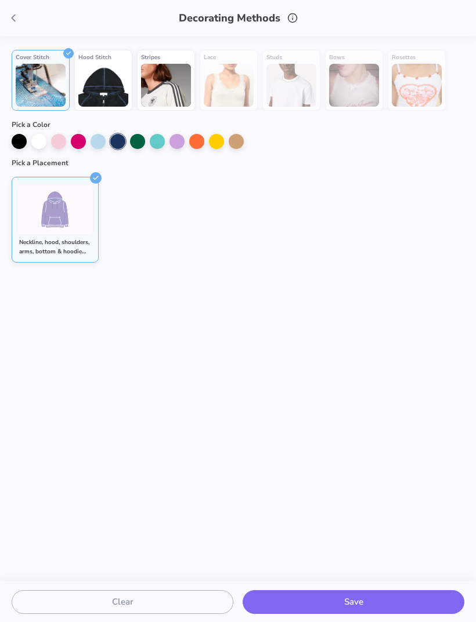
click at [394, 588] on div "Clear Save" at bounding box center [238, 602] width 476 height 41
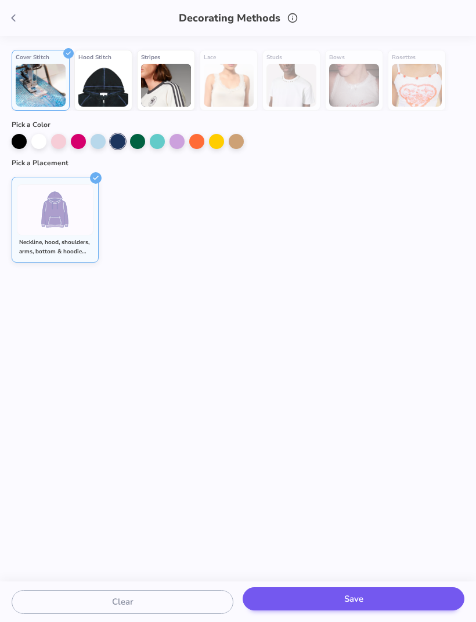
click at [406, 597] on button "Save" at bounding box center [353, 600] width 222 height 24
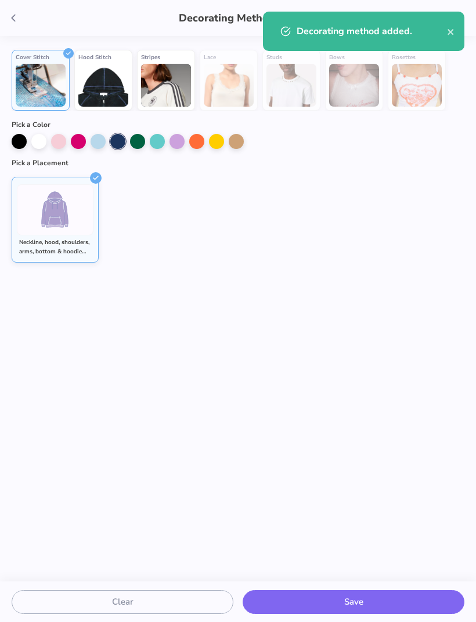
click at [10, 15] on icon at bounding box center [13, 18] width 13 height 13
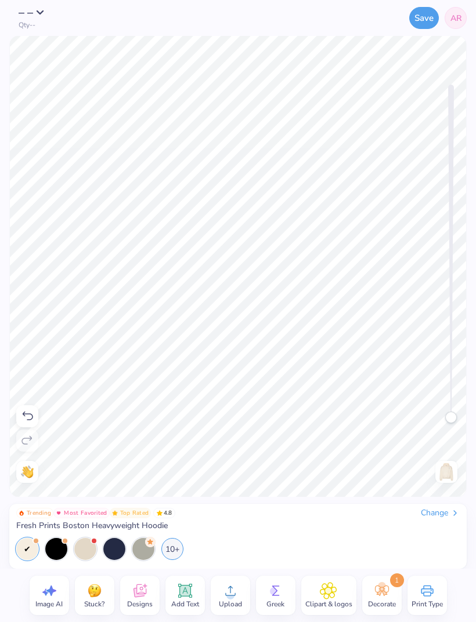
click at [454, 475] on img at bounding box center [446, 472] width 19 height 19
click at [441, 471] on img at bounding box center [446, 472] width 19 height 19
click at [440, 465] on img at bounding box center [446, 472] width 19 height 19
click at [440, 473] on img at bounding box center [446, 472] width 19 height 19
click at [446, 476] on img at bounding box center [446, 472] width 19 height 19
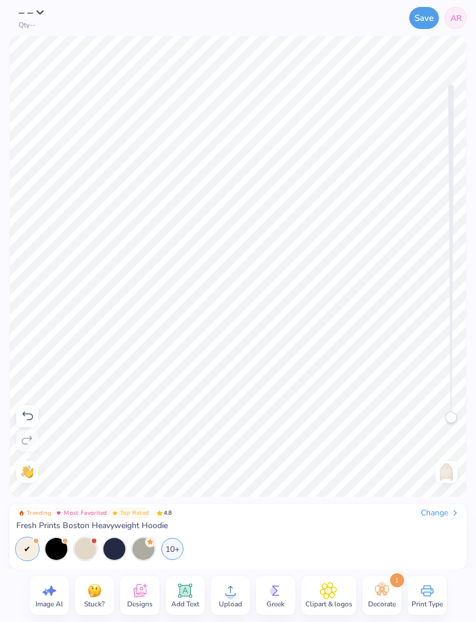
click at [188, 606] on span "Add Text" at bounding box center [185, 604] width 28 height 9
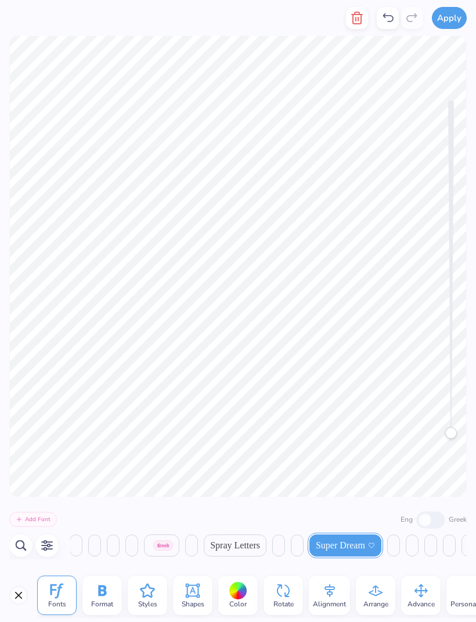
scroll to position [0, 6943]
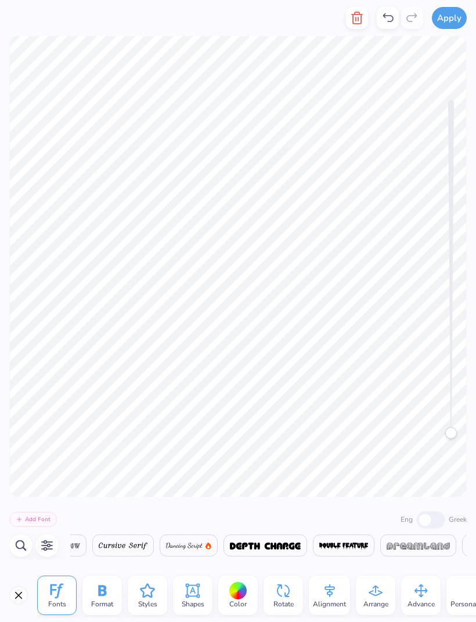
click at [357, 18] on icon "button" at bounding box center [357, 18] width 14 height 14
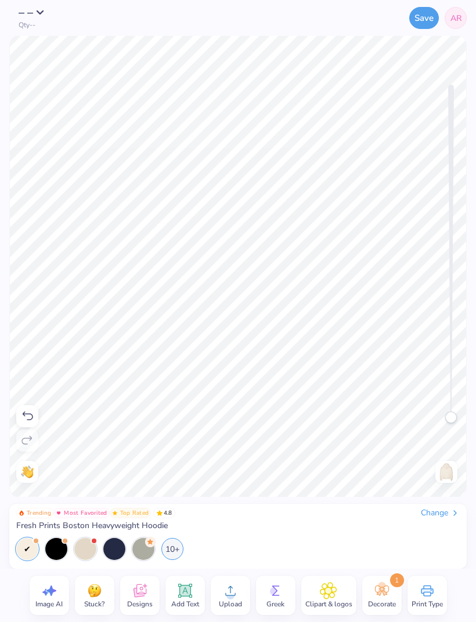
click at [444, 480] on img at bounding box center [446, 472] width 19 height 19
click at [139, 592] on icon at bounding box center [139, 590] width 17 height 17
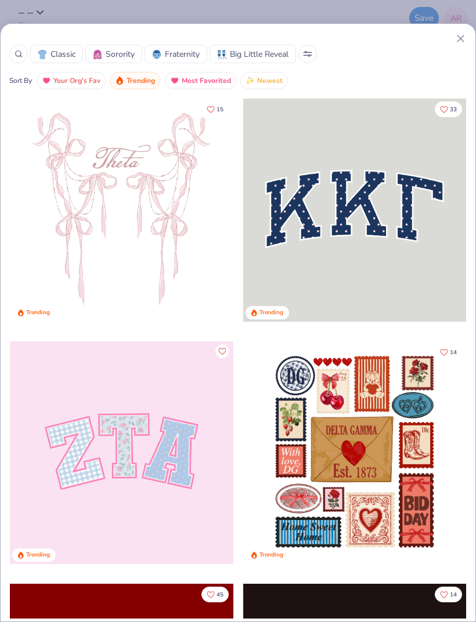
click at [84, 85] on span "Your Org's Fav" at bounding box center [76, 80] width 47 height 13
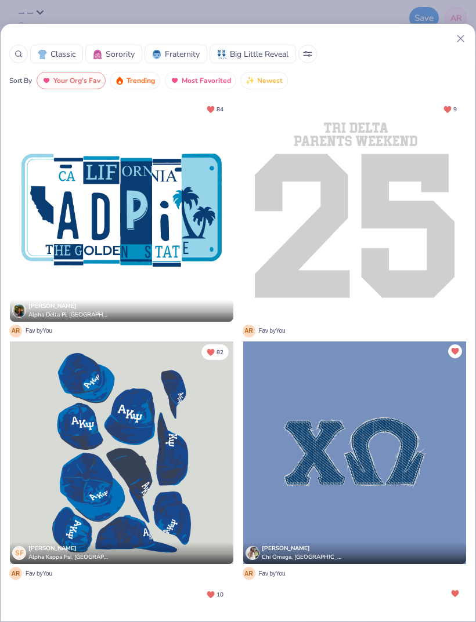
scroll to position [0, 0]
